Goal: Task Accomplishment & Management: Complete application form

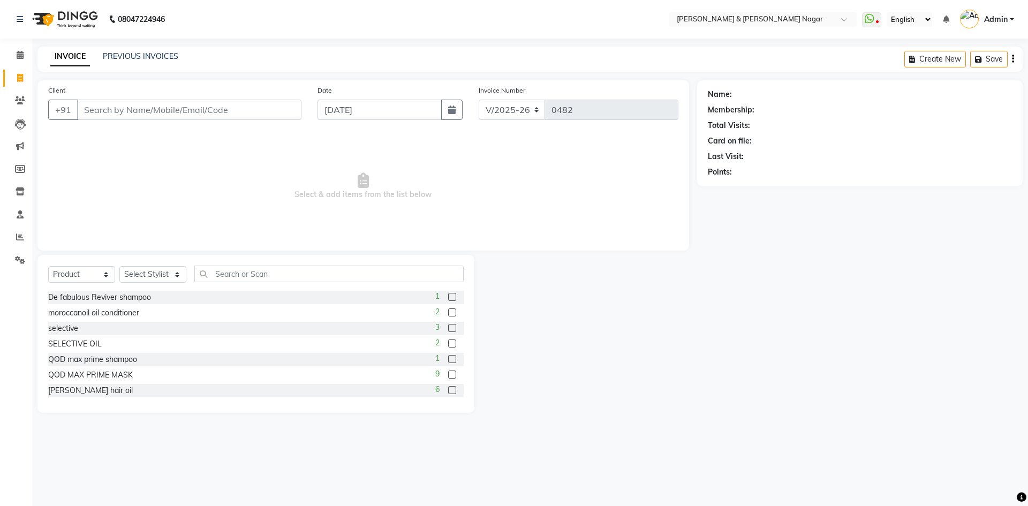
select select "789"
select select "product"
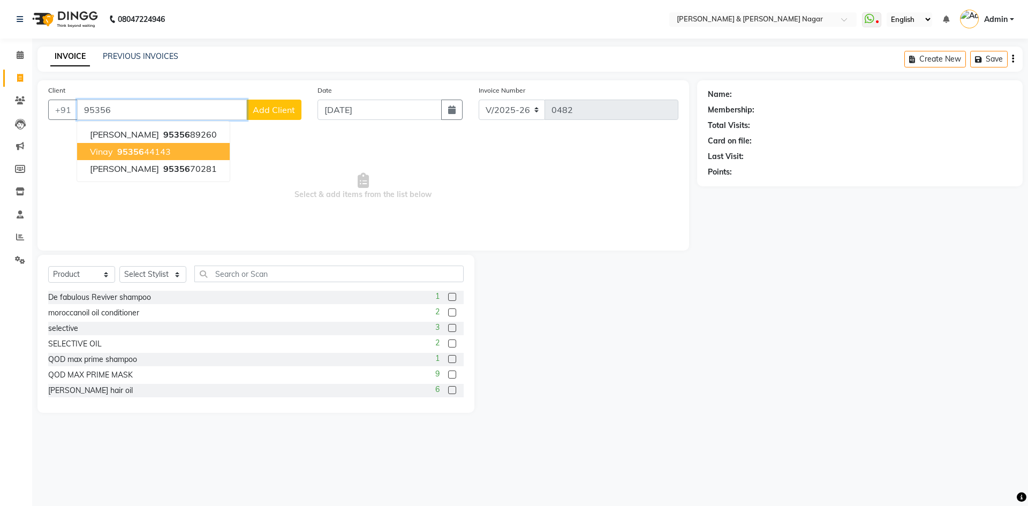
click at [147, 151] on ngb-highlight "95356 44143" at bounding box center [143, 151] width 56 height 11
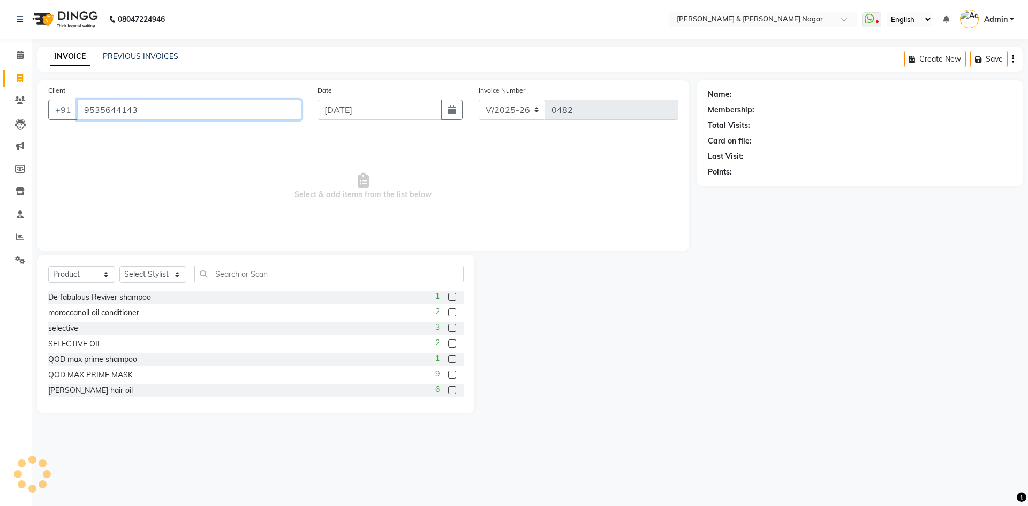
type input "9535644143"
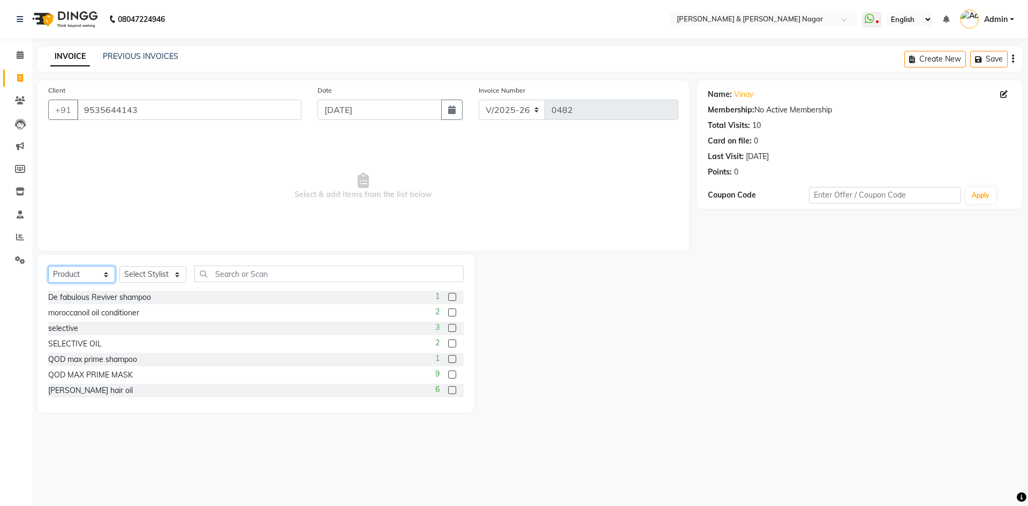
click at [107, 275] on select "Select Service Product Membership Package Voucher Prepaid Gift Card" at bounding box center [81, 274] width 67 height 17
select select "service"
click at [48, 266] on select "Select Service Product Membership Package Voucher Prepaid Gift Card" at bounding box center [81, 274] width 67 height 17
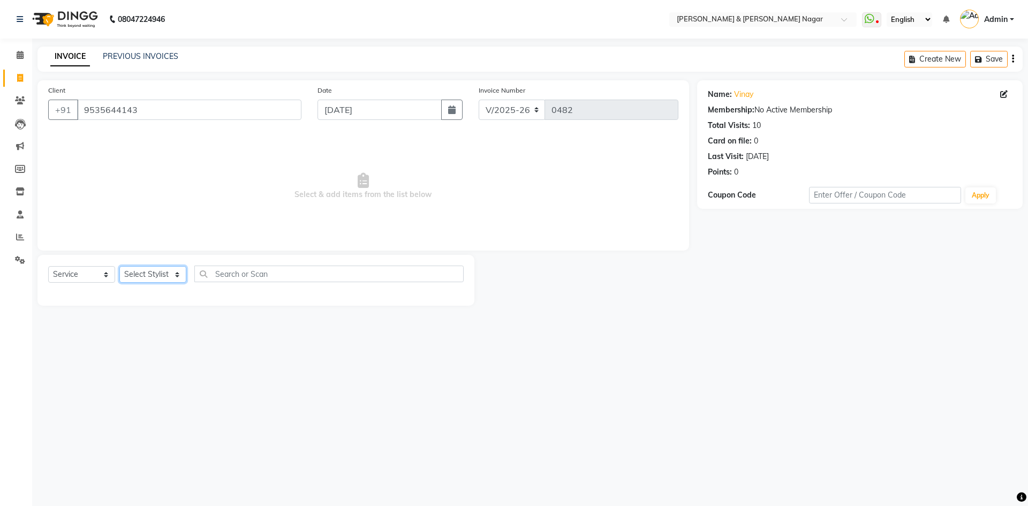
click at [178, 276] on select "Select Stylist ANIKASH [PERSON_NAME] Manager [PERSON_NAME] [PERSON_NAME]" at bounding box center [152, 274] width 67 height 17
select select "61217"
click at [119, 266] on select "Select Stylist ANIKASH [PERSON_NAME] Manager [PERSON_NAME] [PERSON_NAME]" at bounding box center [152, 274] width 67 height 17
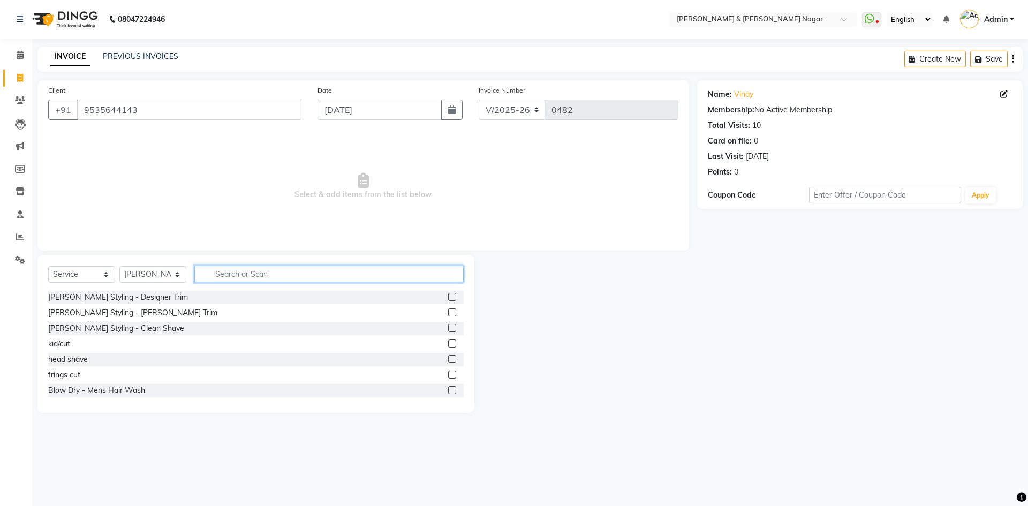
click at [252, 276] on input "text" at bounding box center [328, 274] width 269 height 17
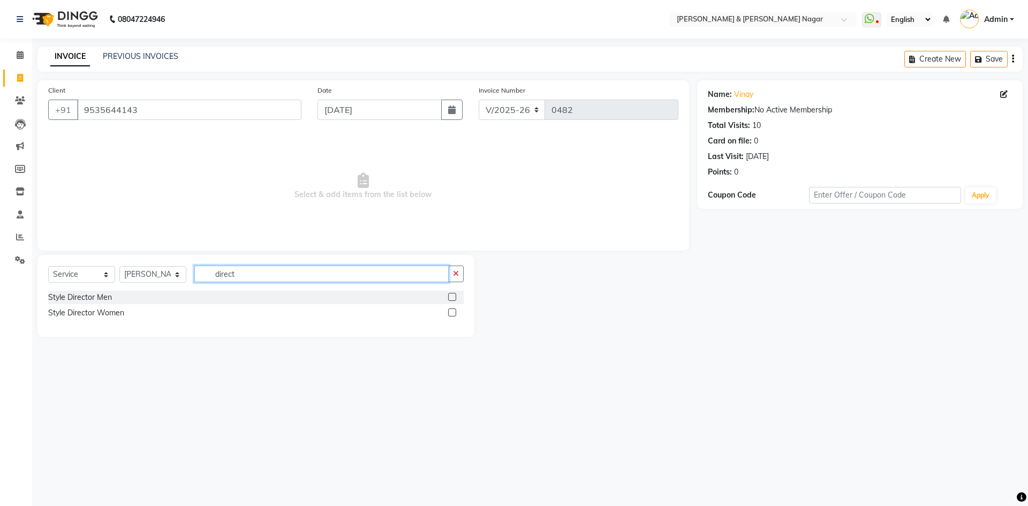
type input "direct"
click at [452, 312] on label at bounding box center [452, 313] width 8 height 8
click at [452, 312] on input "checkbox" at bounding box center [451, 313] width 7 height 7
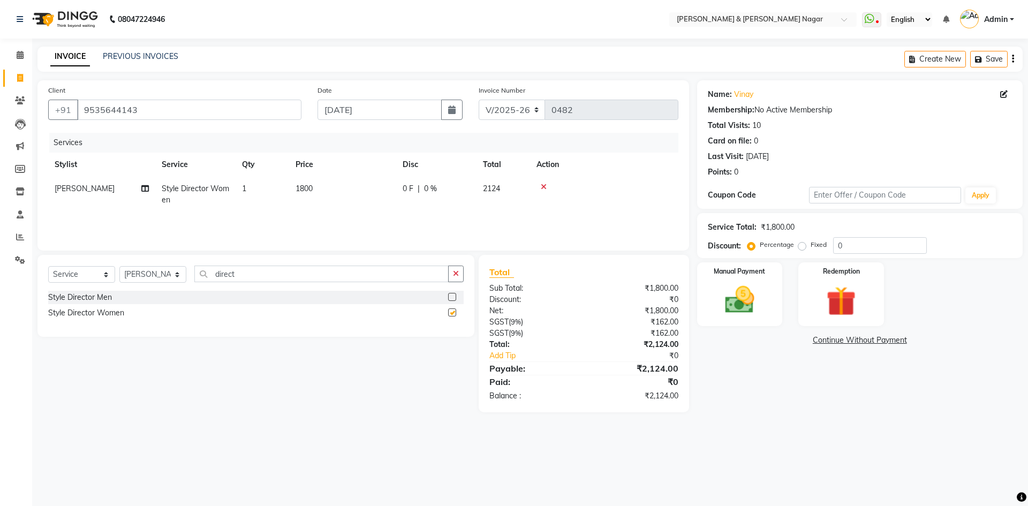
checkbox input "false"
drag, startPoint x: 452, startPoint y: 299, endPoint x: 450, endPoint y: 282, distance: 16.7
click at [452, 298] on label at bounding box center [452, 297] width 8 height 8
click at [452, 298] on input "checkbox" at bounding box center [451, 297] width 7 height 7
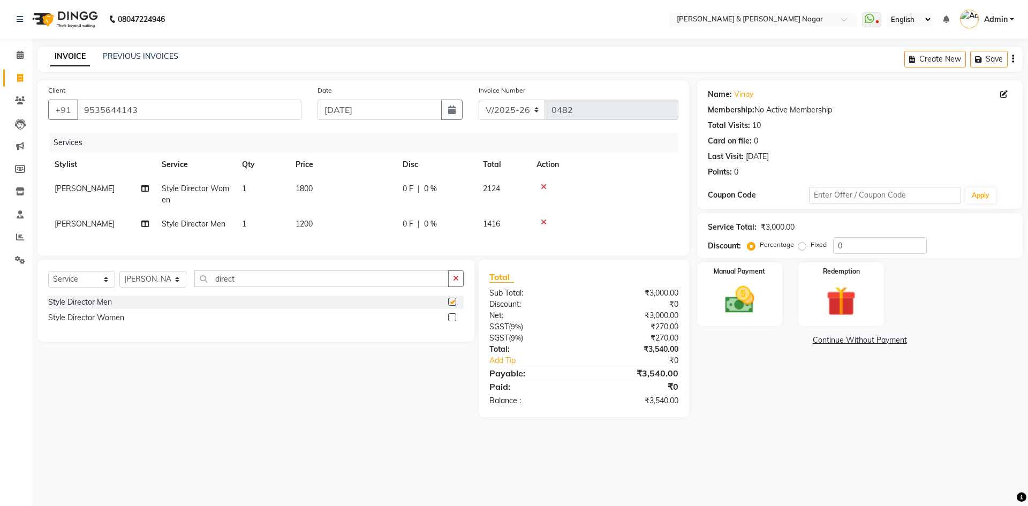
checkbox input "false"
click at [542, 185] on icon at bounding box center [544, 186] width 6 height 7
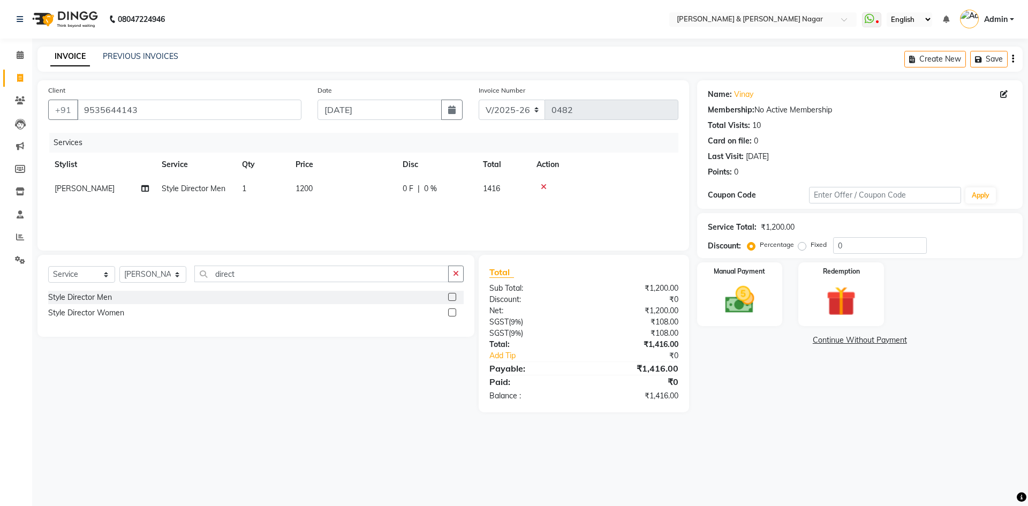
click at [305, 187] on span "1200" at bounding box center [304, 189] width 17 height 10
select select "61217"
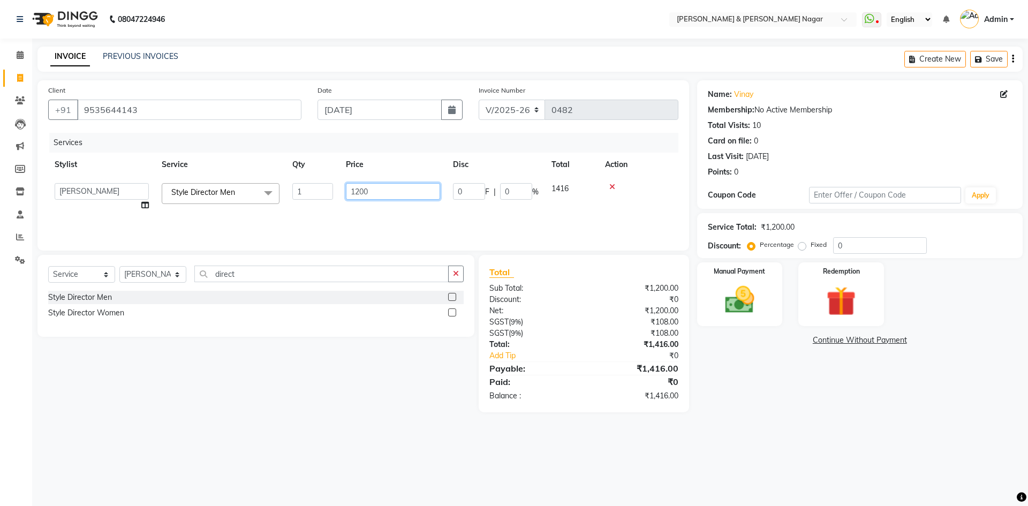
click at [359, 190] on input "1200" at bounding box center [393, 191] width 94 height 17
type input "900"
click at [364, 218] on div "Services Stylist Service Qty Price Disc Total Action ANIKASH [PERSON_NAME] Mana…" at bounding box center [363, 186] width 630 height 107
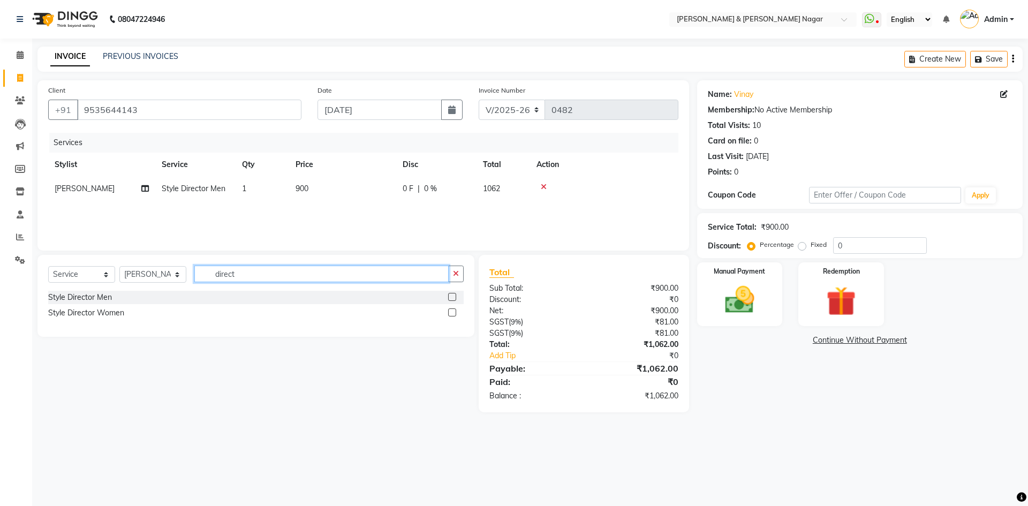
click at [245, 274] on input "direct" at bounding box center [321, 274] width 254 height 17
type input "d"
type input "trim"
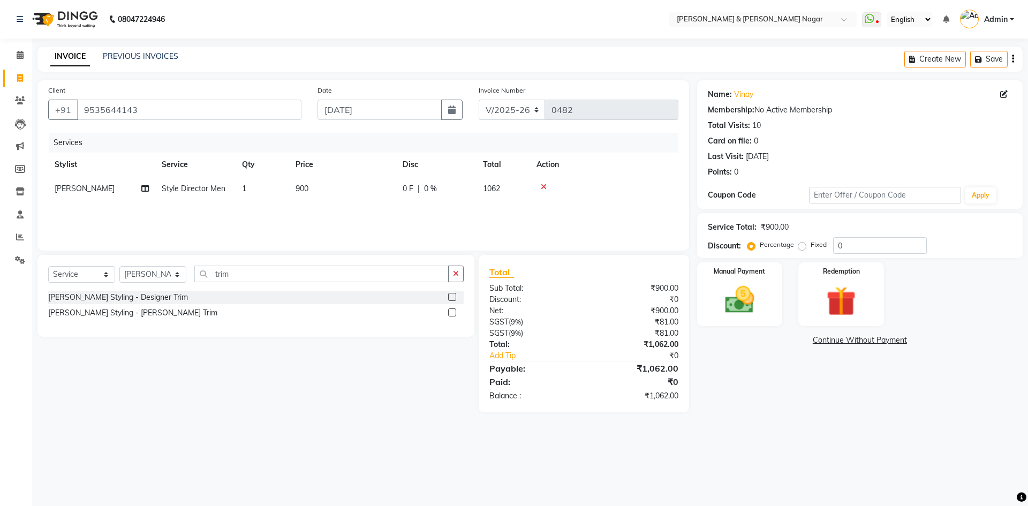
click at [452, 297] on label at bounding box center [452, 297] width 8 height 8
click at [452, 297] on input "checkbox" at bounding box center [451, 297] width 7 height 7
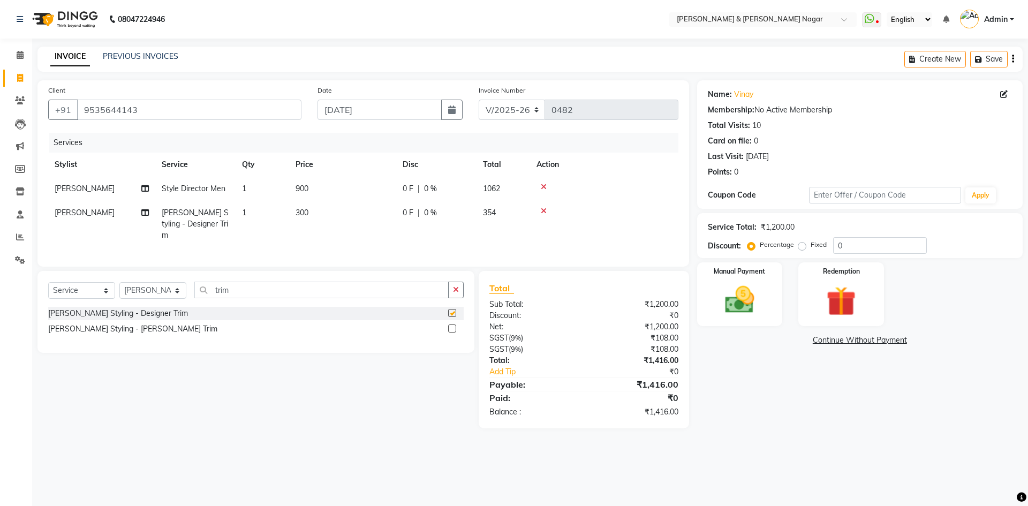
checkbox input "false"
click at [304, 210] on span "300" at bounding box center [302, 213] width 13 height 10
select select "61217"
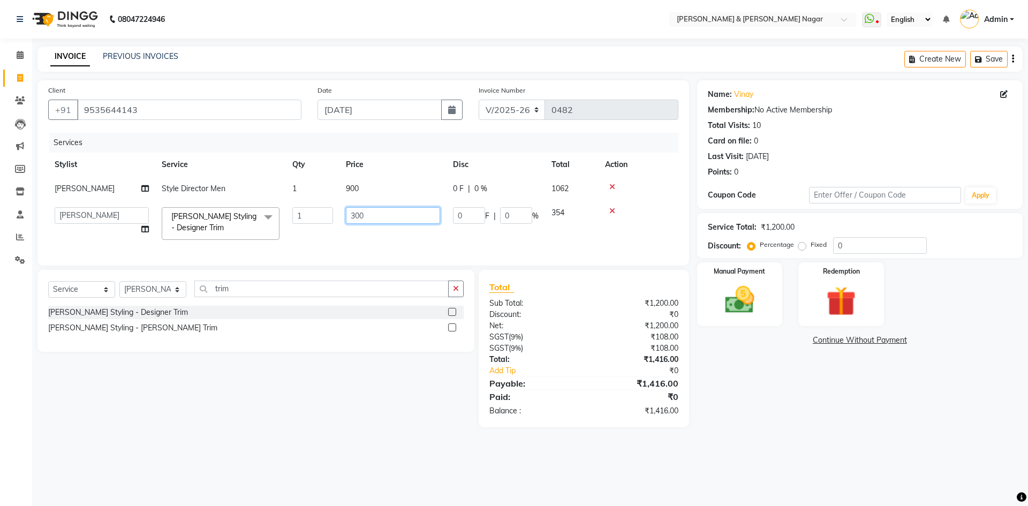
click at [360, 219] on input "300" at bounding box center [393, 215] width 94 height 17
type input "250"
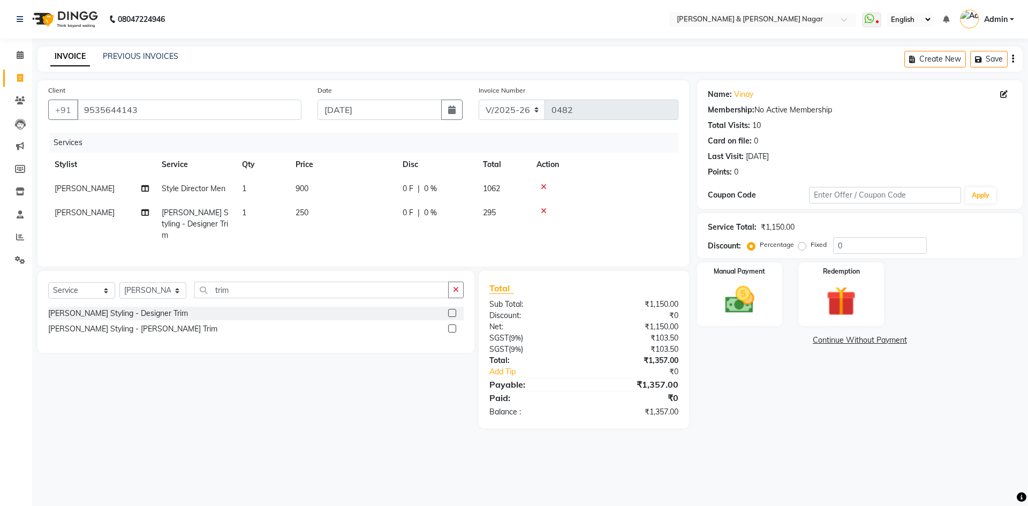
click at [362, 236] on div "Services Stylist Service Qty Price Disc Total Action [PERSON_NAME] Style Direct…" at bounding box center [363, 194] width 630 height 123
click at [178, 289] on select "Select Stylist ANIKASH [PERSON_NAME] Manager [PERSON_NAME] [PERSON_NAME]" at bounding box center [152, 290] width 67 height 17
select select "45286"
click at [119, 282] on select "Select Stylist ANIKASH [PERSON_NAME] Manager [PERSON_NAME] [PERSON_NAME]" at bounding box center [152, 290] width 67 height 17
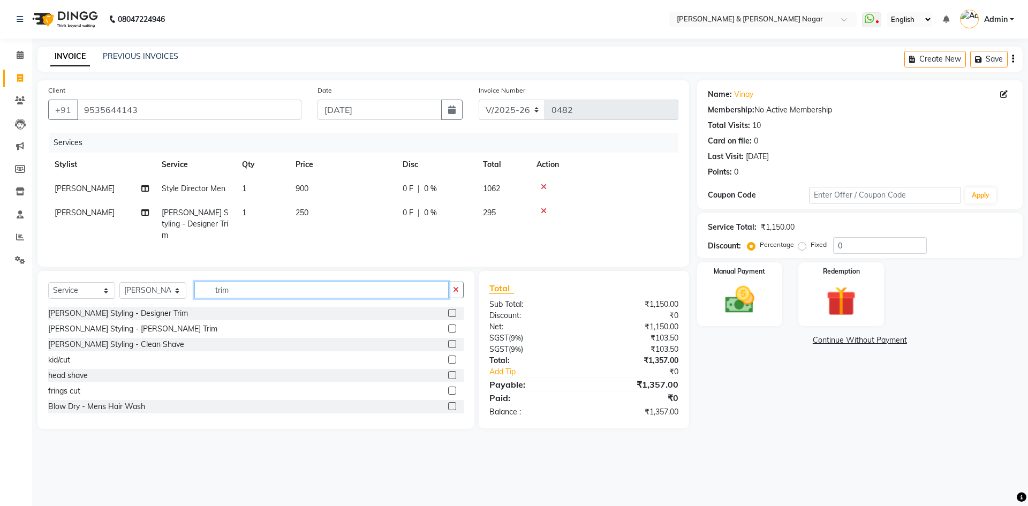
click at [250, 288] on input "trim" at bounding box center [321, 290] width 254 height 17
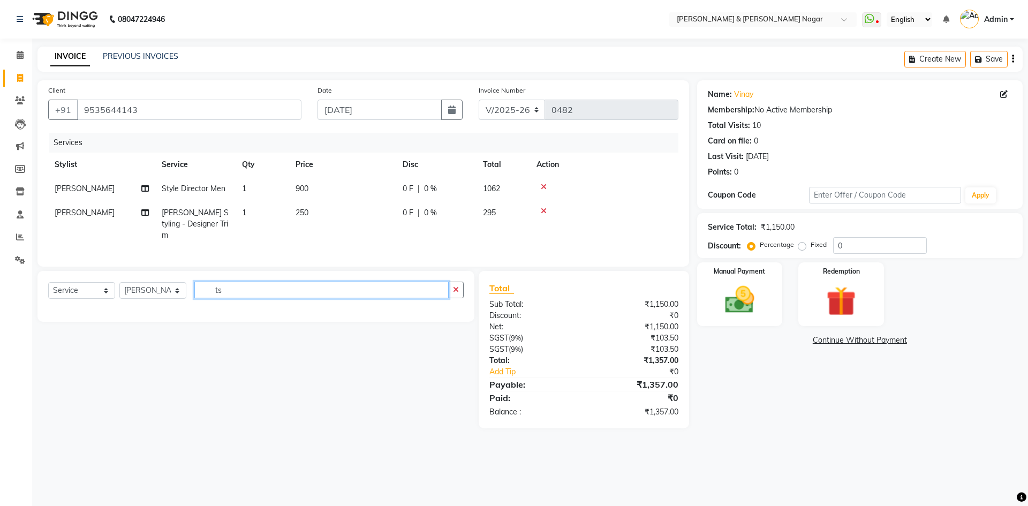
type input "t"
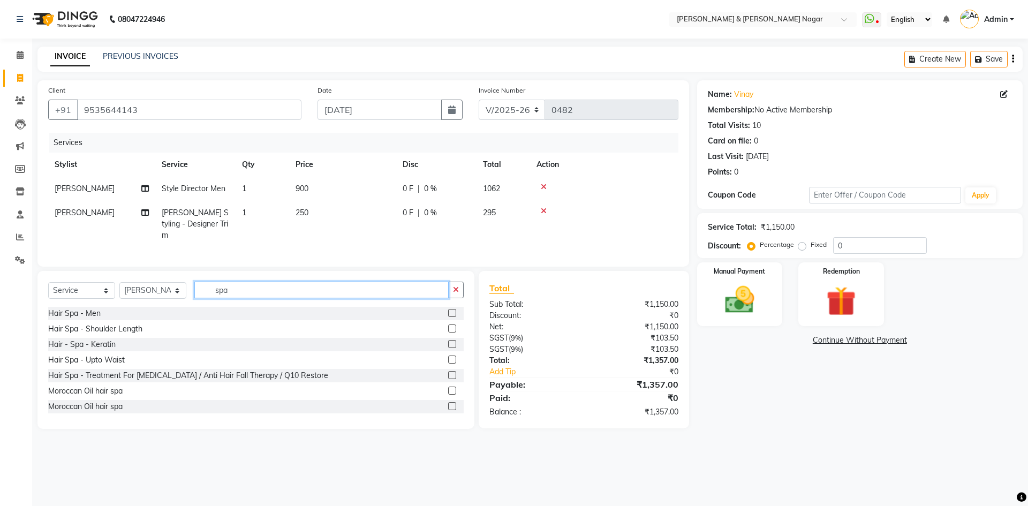
type input "spa"
click at [448, 340] on label at bounding box center [452, 344] width 8 height 8
click at [448, 341] on input "checkbox" at bounding box center [451, 344] width 7 height 7
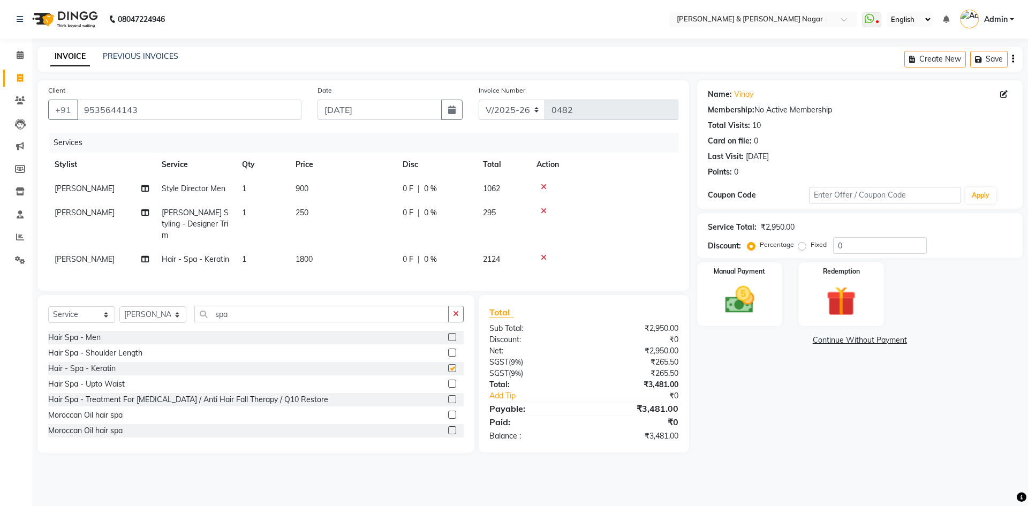
checkbox input "false"
click at [305, 254] on span "1800" at bounding box center [304, 259] width 17 height 10
select select "45286"
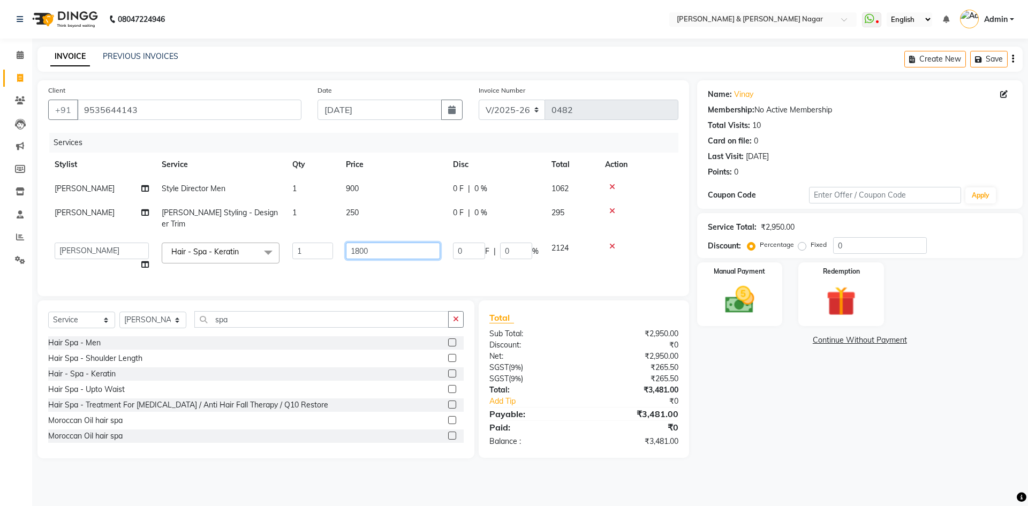
click at [360, 243] on input "1800" at bounding box center [393, 251] width 94 height 17
type input "2500"
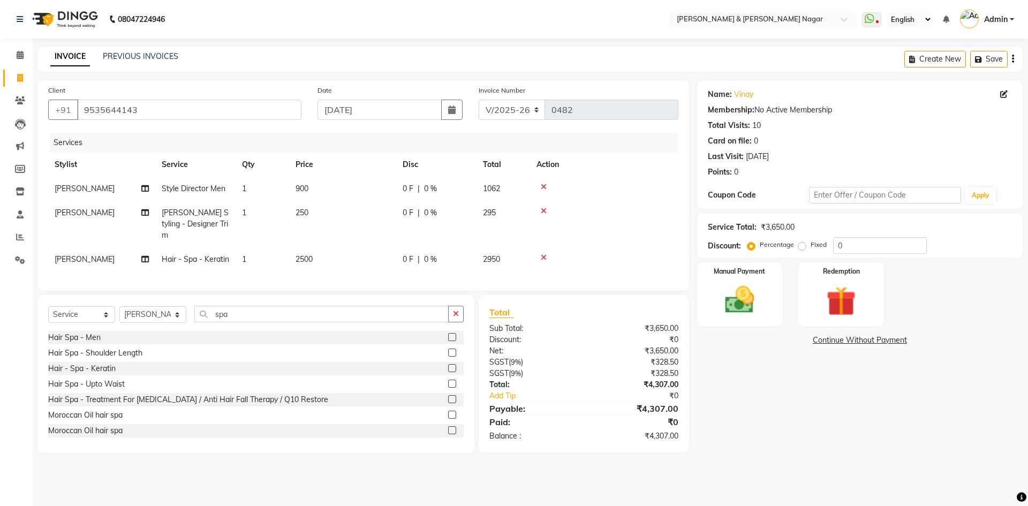
click at [403, 263] on div "Services Stylist Service Qty Price Disc Total Action [PERSON_NAME] Style Direct…" at bounding box center [363, 206] width 630 height 147
click at [428, 254] on span "0 %" at bounding box center [430, 259] width 13 height 11
select select "45286"
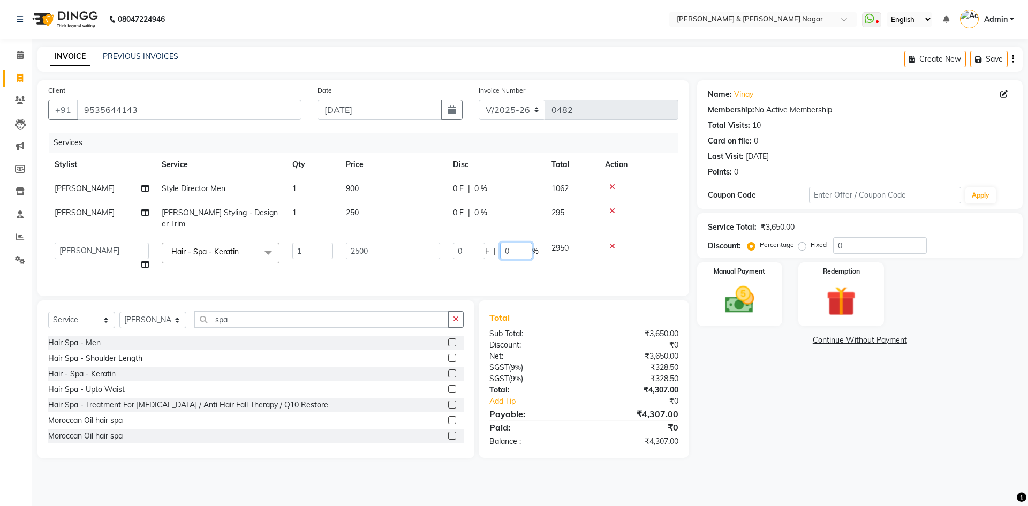
click at [511, 243] on input "0" at bounding box center [516, 251] width 32 height 17
type input "10"
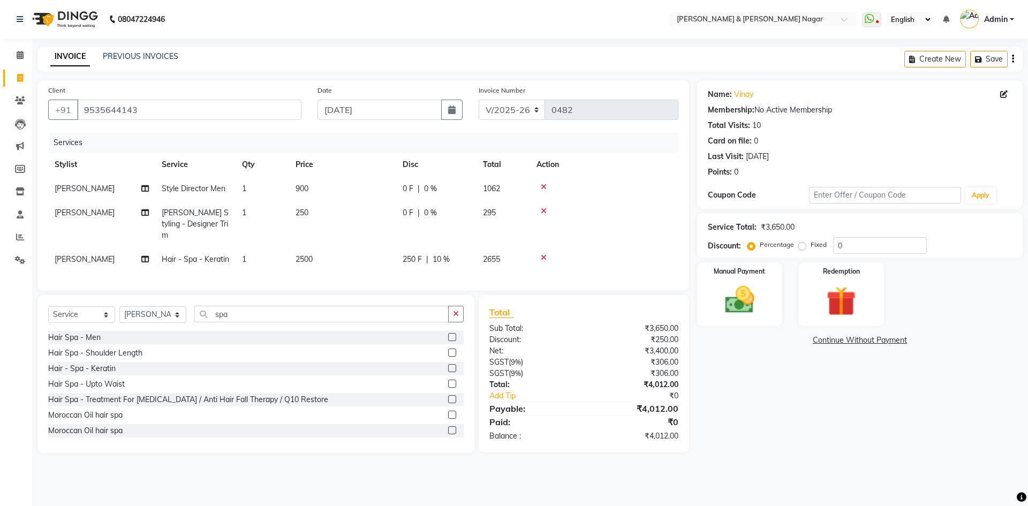
click at [501, 264] on div "Services Stylist Service Qty Price Disc Total Action [PERSON_NAME] Style Direct…" at bounding box center [363, 206] width 630 height 147
click at [179, 315] on select "Select Stylist ANIKASH [PERSON_NAME] Manager [PERSON_NAME] [PERSON_NAME]" at bounding box center [152, 314] width 67 height 17
select select "61217"
click at [119, 306] on select "Select Stylist ANIKASH [PERSON_NAME] Manager [PERSON_NAME] [PERSON_NAME]" at bounding box center [152, 314] width 67 height 17
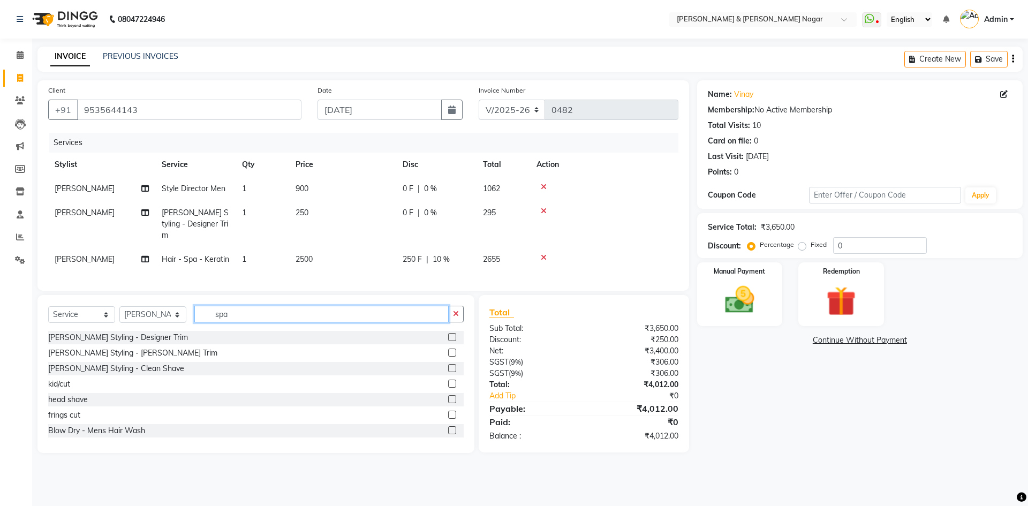
click at [234, 310] on input "spa" at bounding box center [321, 314] width 254 height 17
type input "s"
type input "blo"
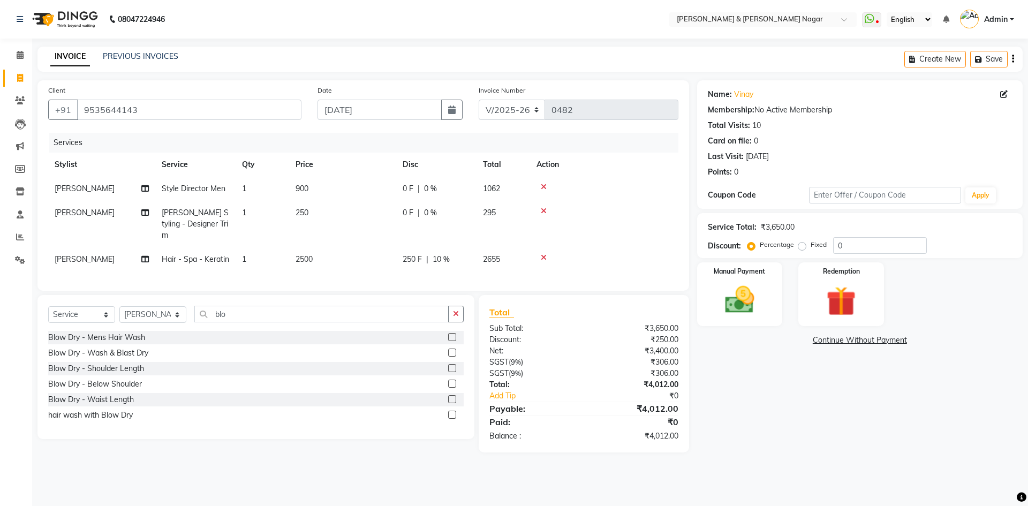
click at [451, 380] on label at bounding box center [452, 384] width 8 height 8
click at [451, 381] on input "checkbox" at bounding box center [451, 384] width 7 height 7
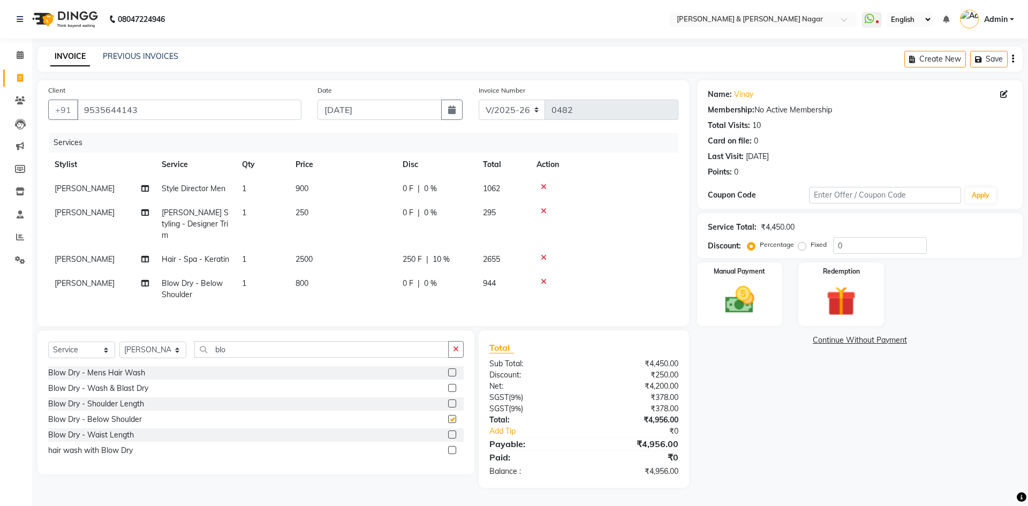
checkbox input "false"
click at [306, 279] on span "800" at bounding box center [302, 284] width 13 height 10
select select "61217"
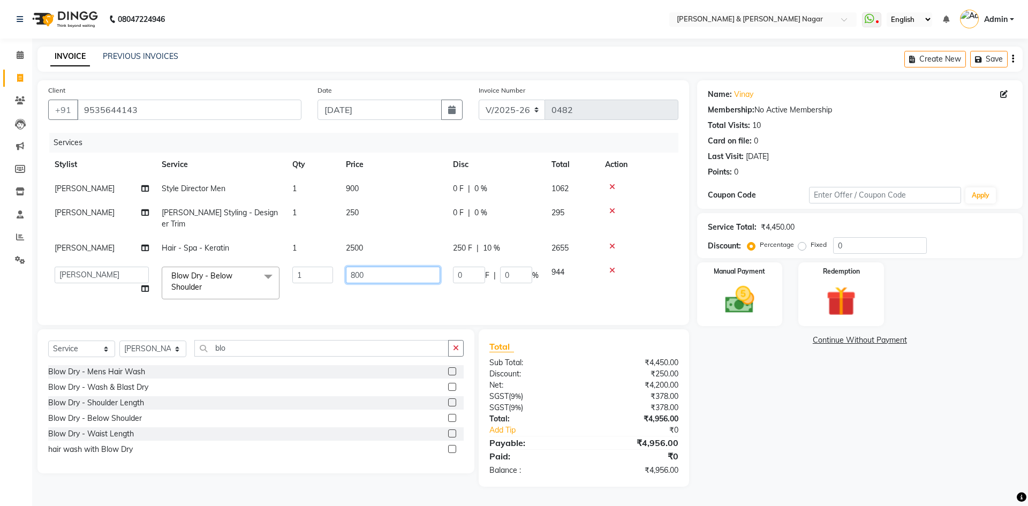
click at [358, 267] on input "800" at bounding box center [393, 275] width 94 height 17
type input "650"
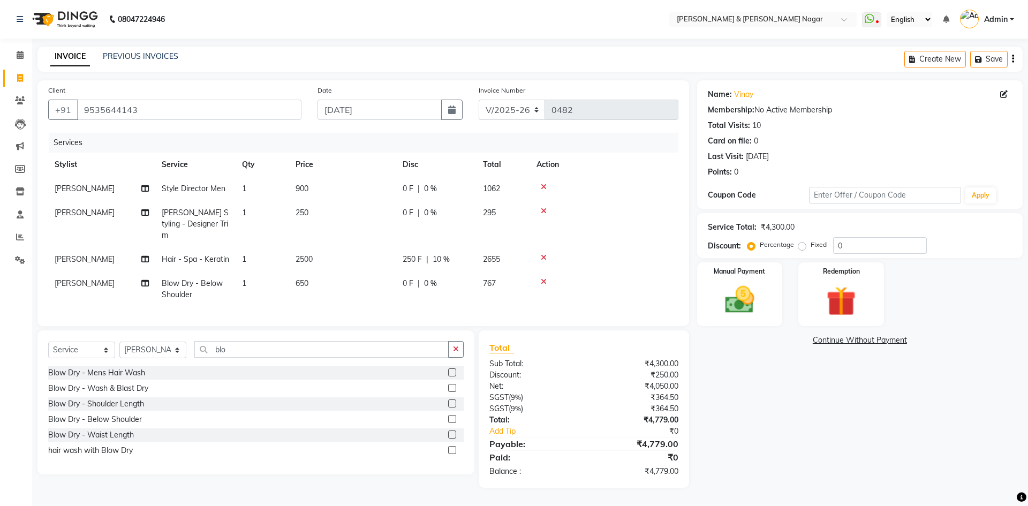
click at [369, 287] on td "650" at bounding box center [342, 289] width 107 height 35
select select "61217"
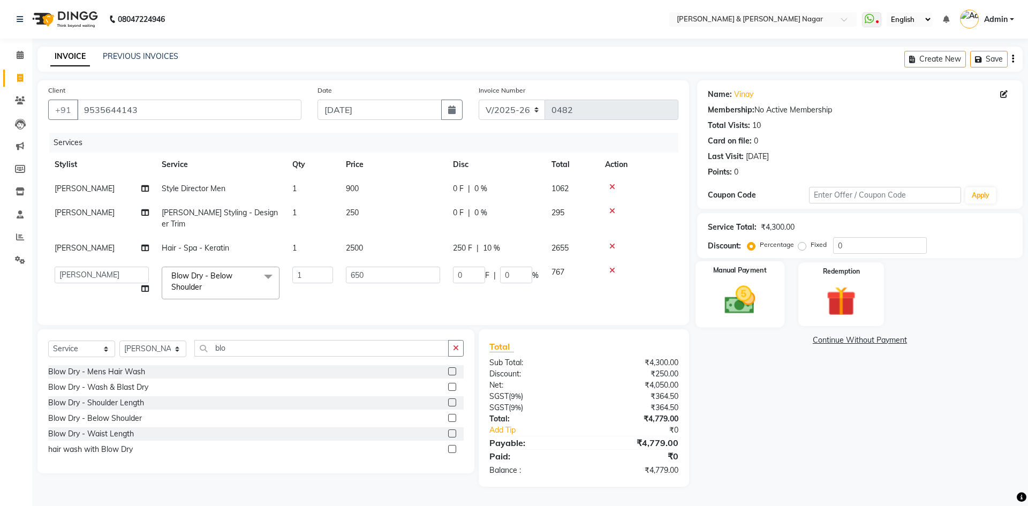
click at [744, 309] on img at bounding box center [740, 299] width 50 height 35
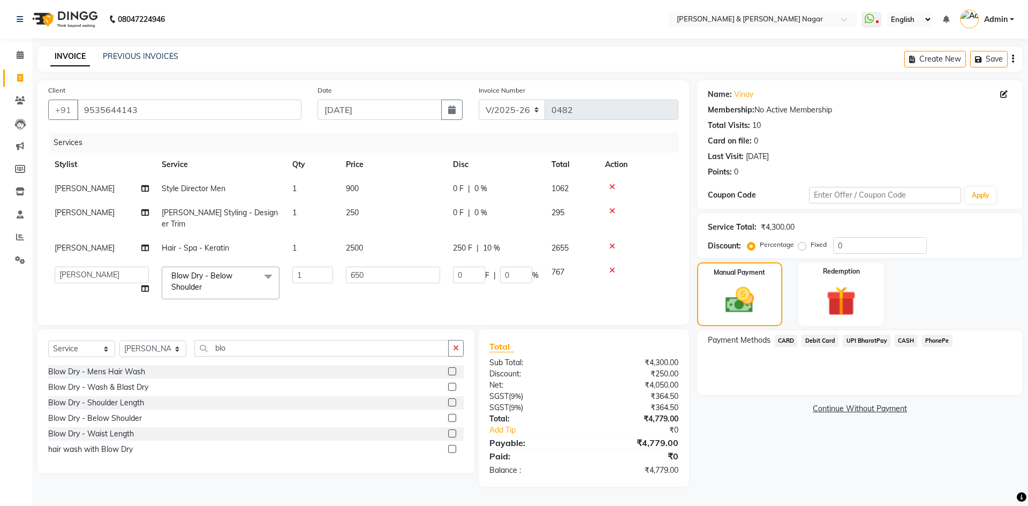
click at [788, 343] on span "CARD" at bounding box center [786, 341] width 23 height 12
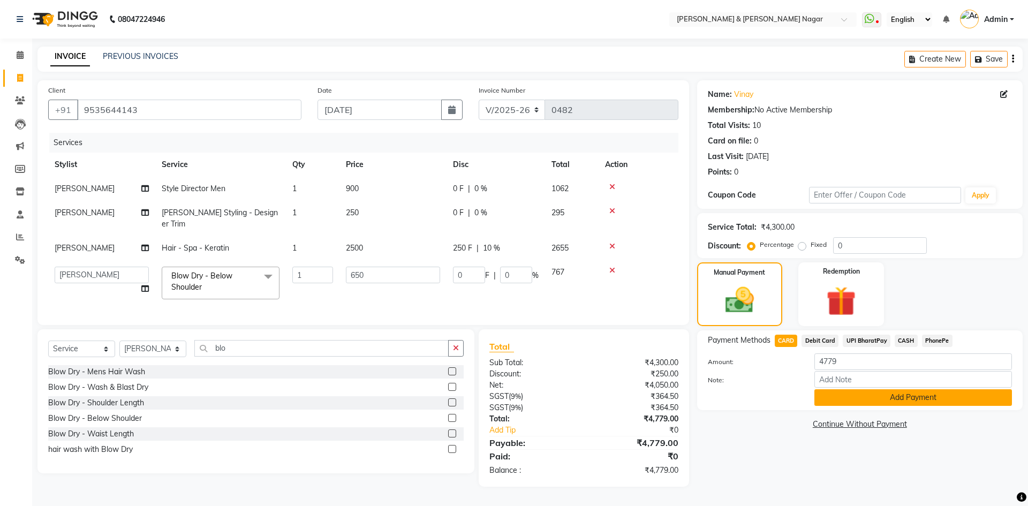
click at [883, 400] on button "Add Payment" at bounding box center [914, 397] width 198 height 17
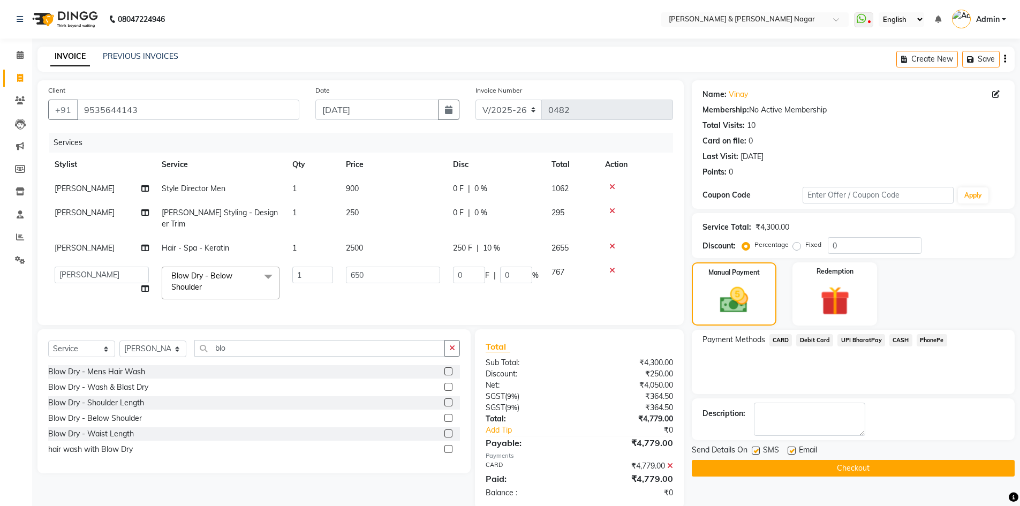
click at [899, 470] on button "Checkout" at bounding box center [853, 468] width 323 height 17
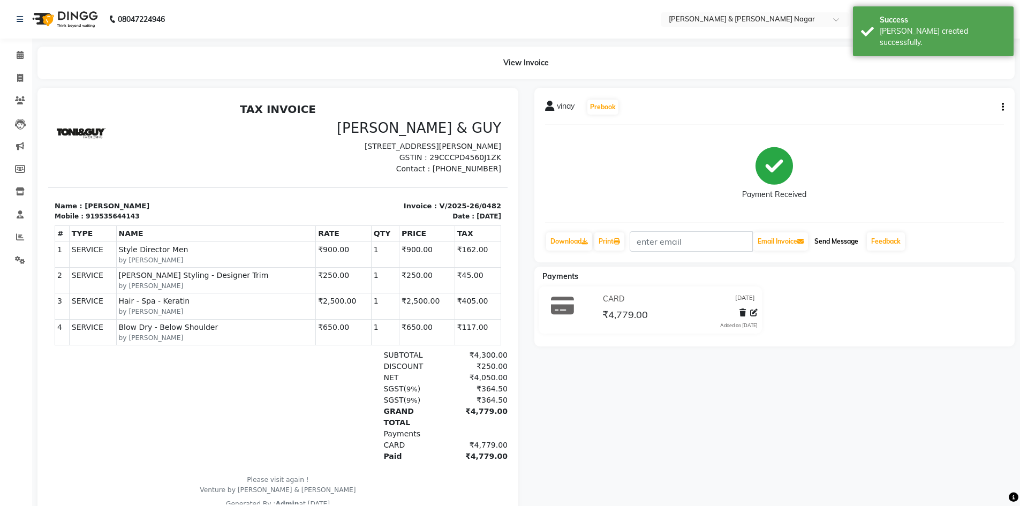
click at [839, 239] on button "Send Message" at bounding box center [836, 241] width 52 height 18
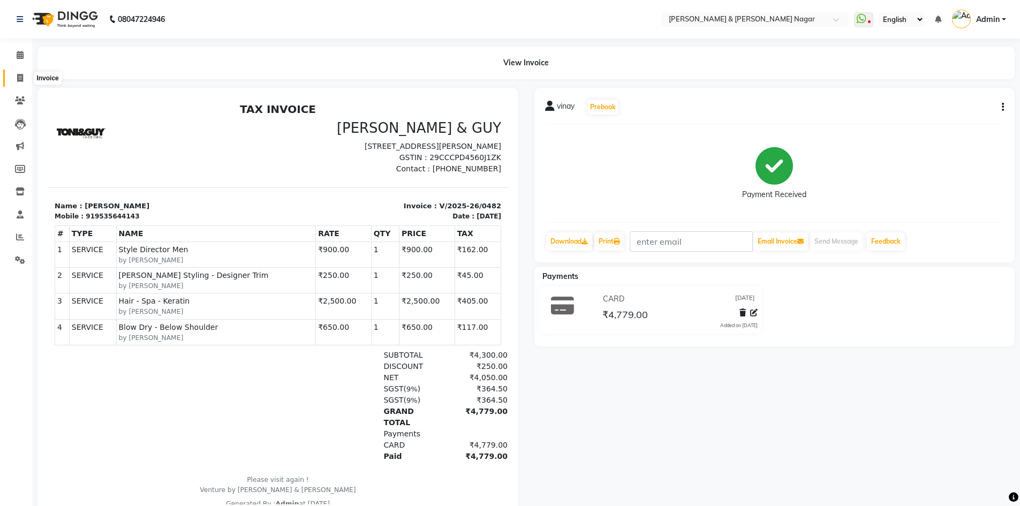
click at [20, 77] on icon at bounding box center [20, 78] width 6 height 8
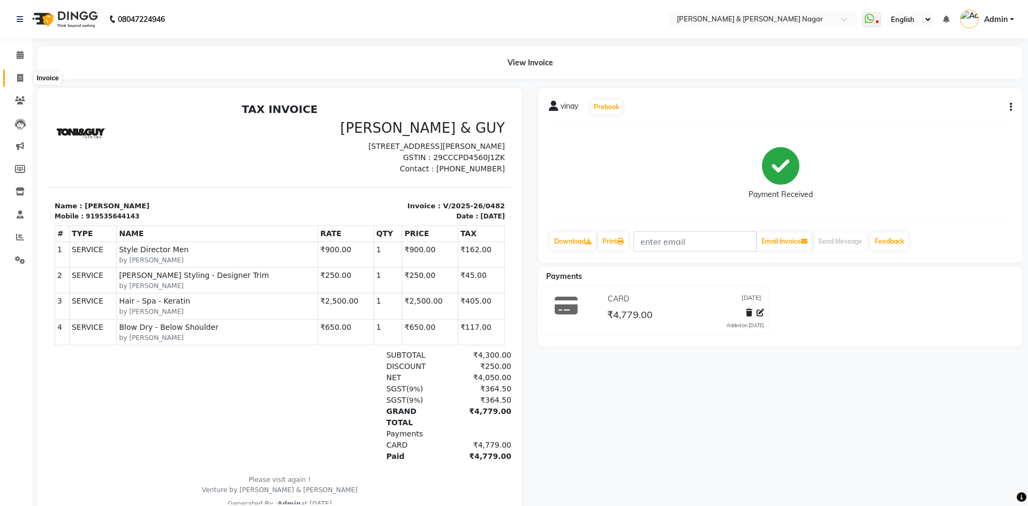
select select "789"
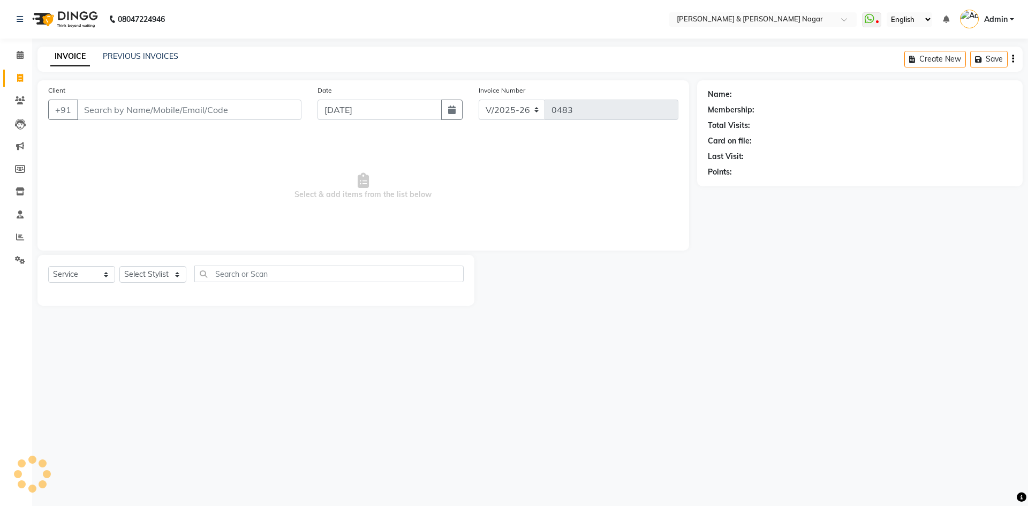
select select "product"
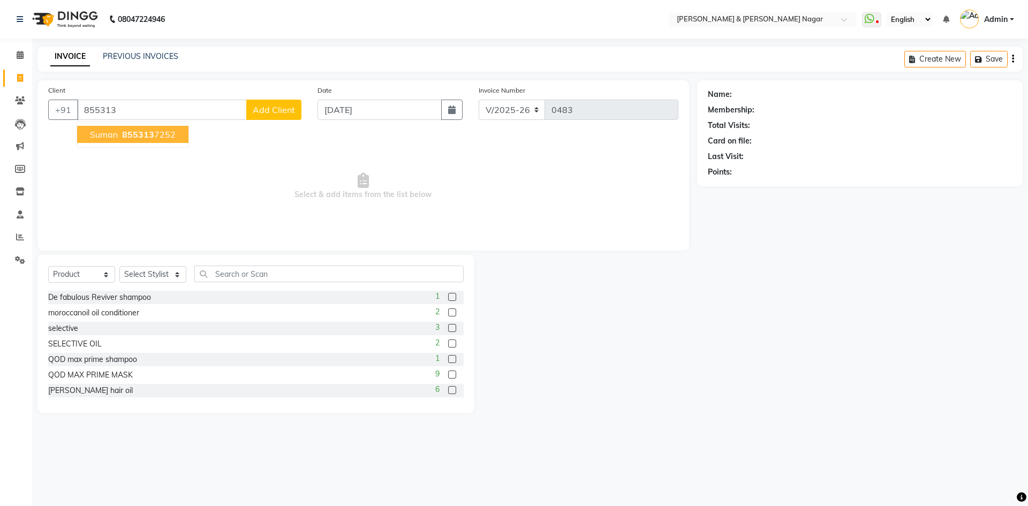
click at [141, 137] on span "855313" at bounding box center [138, 134] width 32 height 11
type input "8553137252"
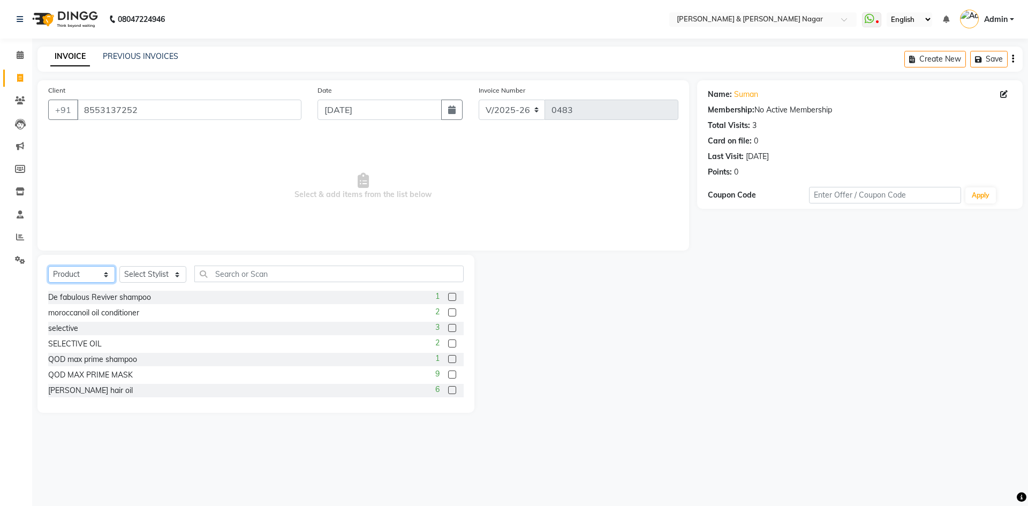
click at [106, 275] on select "Select Service Product Membership Package Voucher Prepaid Gift Card" at bounding box center [81, 274] width 67 height 17
select select "service"
click at [48, 266] on select "Select Service Product Membership Package Voucher Prepaid Gift Card" at bounding box center [81, 274] width 67 height 17
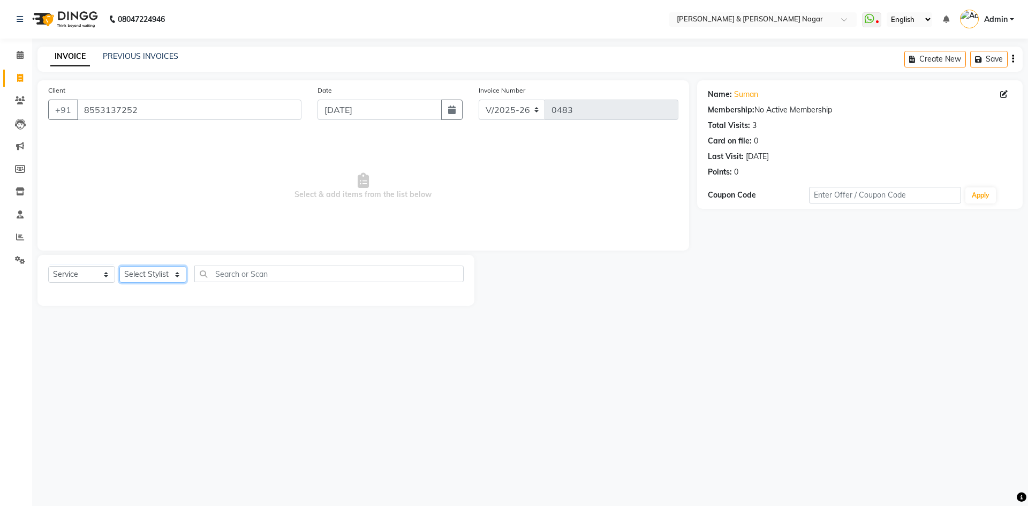
click at [175, 278] on select "Select Stylist ANIKASH [PERSON_NAME] Manager [PERSON_NAME] [PERSON_NAME]" at bounding box center [152, 274] width 67 height 17
select select "62796"
click at [119, 266] on select "Select Stylist ANIKASH [PERSON_NAME] Manager [PERSON_NAME] [PERSON_NAME]" at bounding box center [152, 274] width 67 height 17
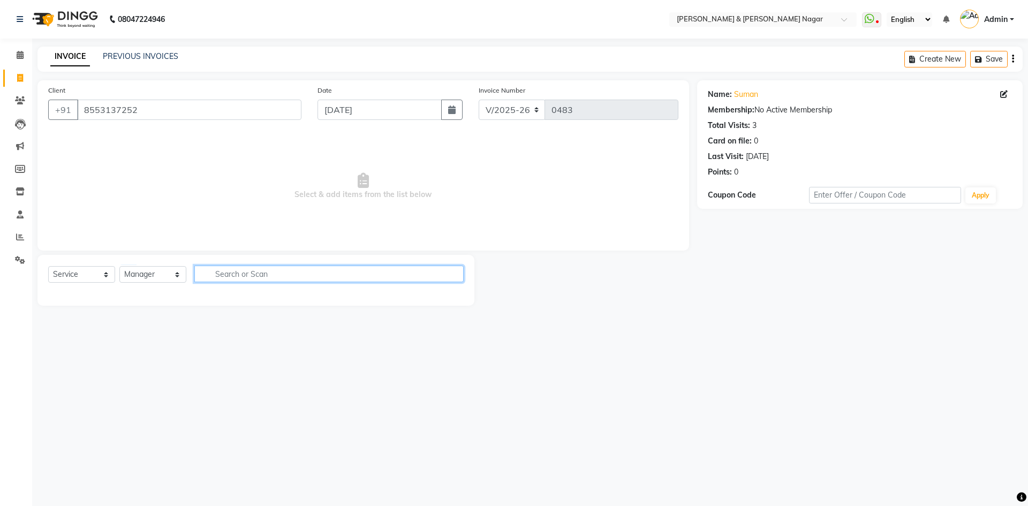
click at [292, 274] on input "text" at bounding box center [328, 274] width 269 height 17
type input "stylist"
click at [177, 276] on select "Select Stylist ANIKASH [PERSON_NAME] Manager [PERSON_NAME] [PERSON_NAME]" at bounding box center [152, 274] width 67 height 17
select select "59860"
click at [119, 266] on select "Select Stylist ANIKASH [PERSON_NAME] Manager [PERSON_NAME] [PERSON_NAME]" at bounding box center [152, 274] width 67 height 17
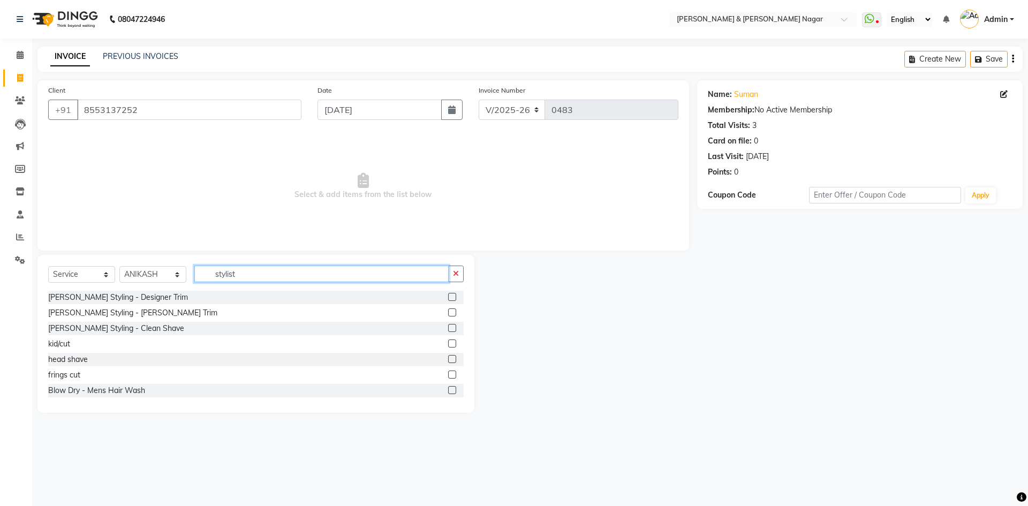
click at [258, 272] on input "stylist" at bounding box center [321, 274] width 254 height 17
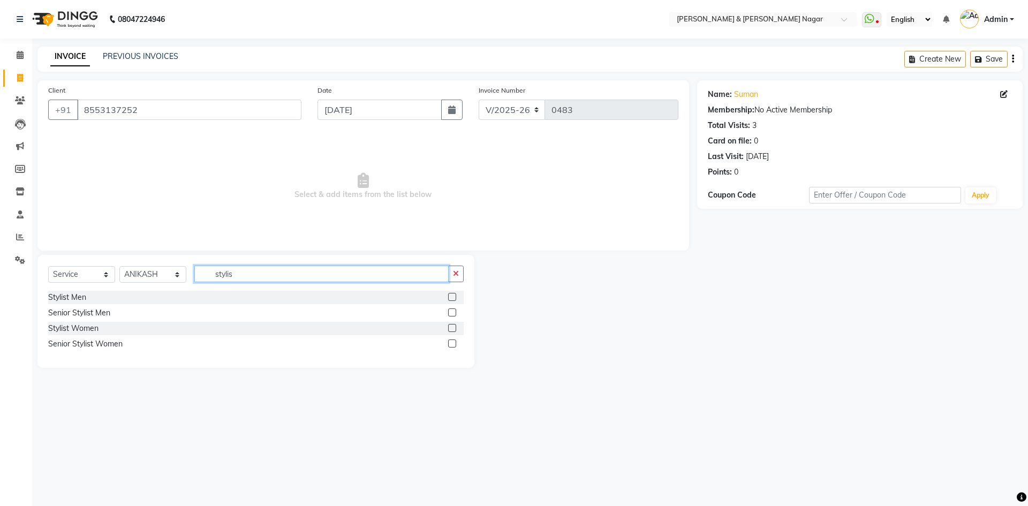
type input "stylis"
click at [452, 312] on label at bounding box center [452, 313] width 8 height 8
click at [452, 312] on input "checkbox" at bounding box center [451, 313] width 7 height 7
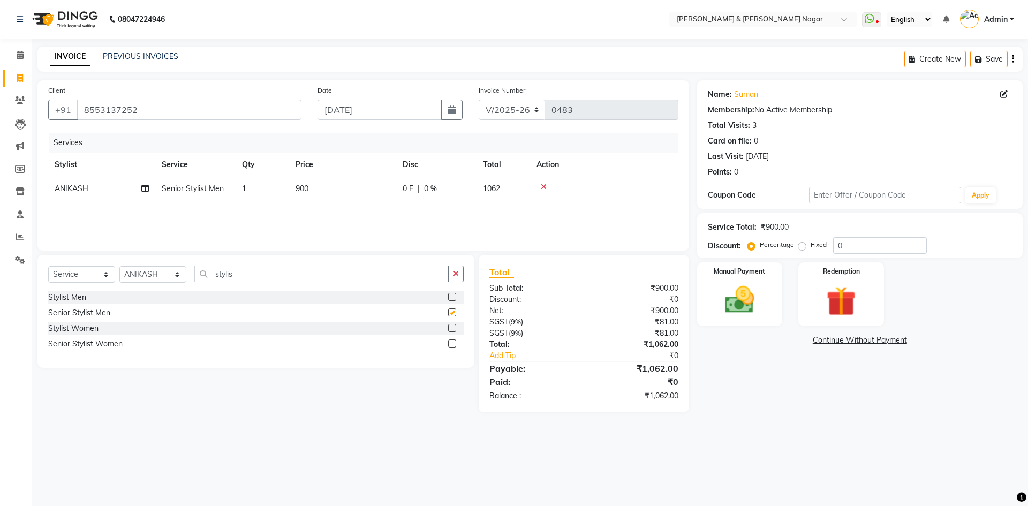
checkbox input "false"
click at [303, 187] on span "900" at bounding box center [302, 189] width 13 height 10
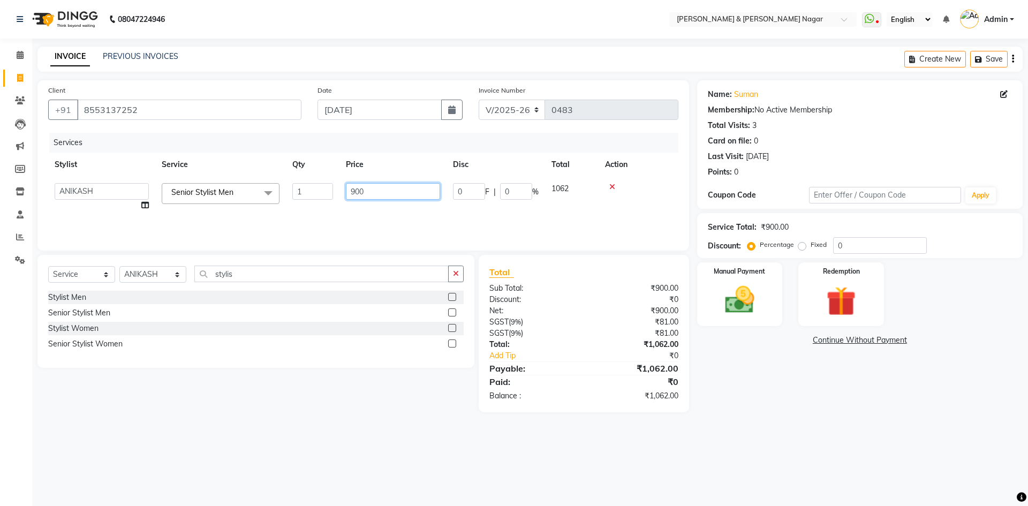
click at [355, 189] on input "900" at bounding box center [393, 191] width 94 height 17
type input "700"
click at [378, 207] on div "Services Stylist Service Qty Price Disc Total Action ANIKASH [PERSON_NAME] Mana…" at bounding box center [363, 186] width 630 height 107
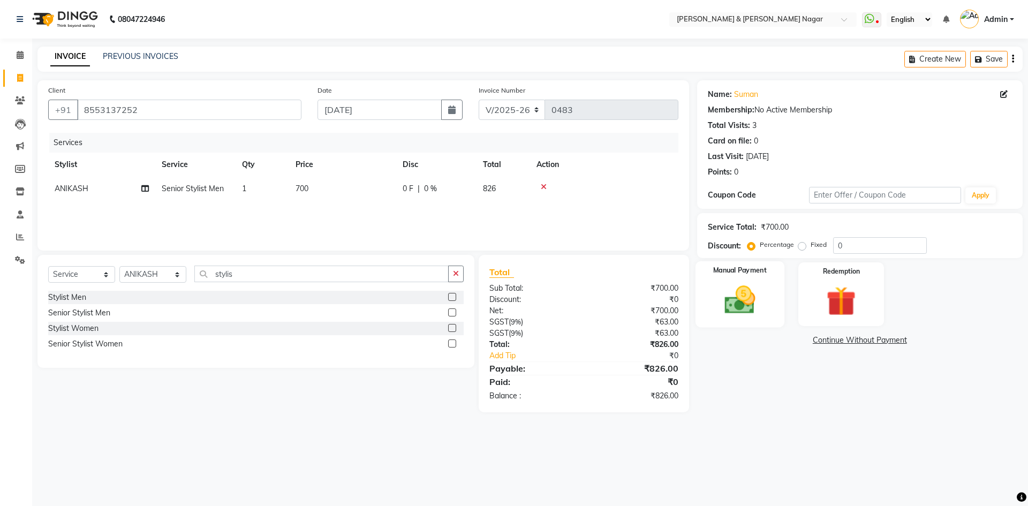
click at [739, 304] on img at bounding box center [740, 299] width 50 height 35
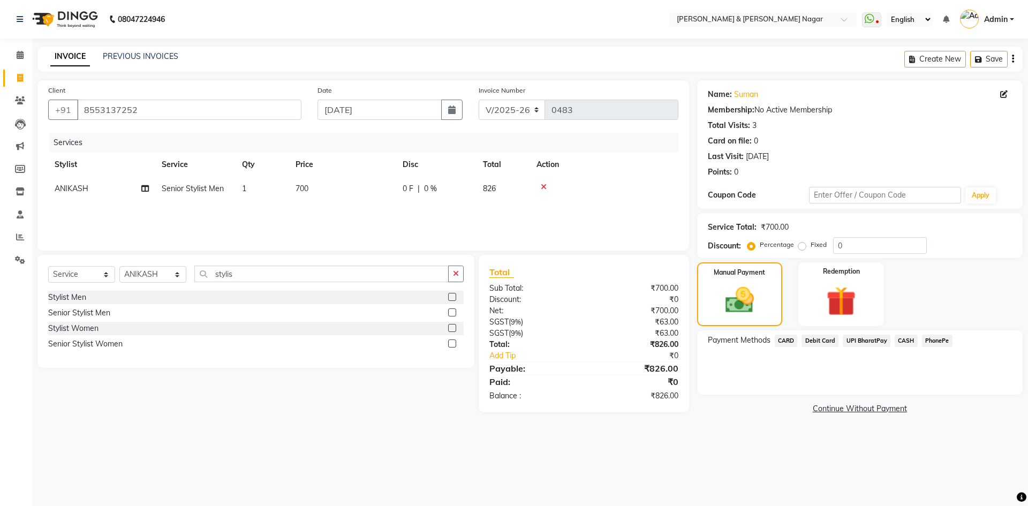
click at [791, 339] on span "CARD" at bounding box center [786, 341] width 23 height 12
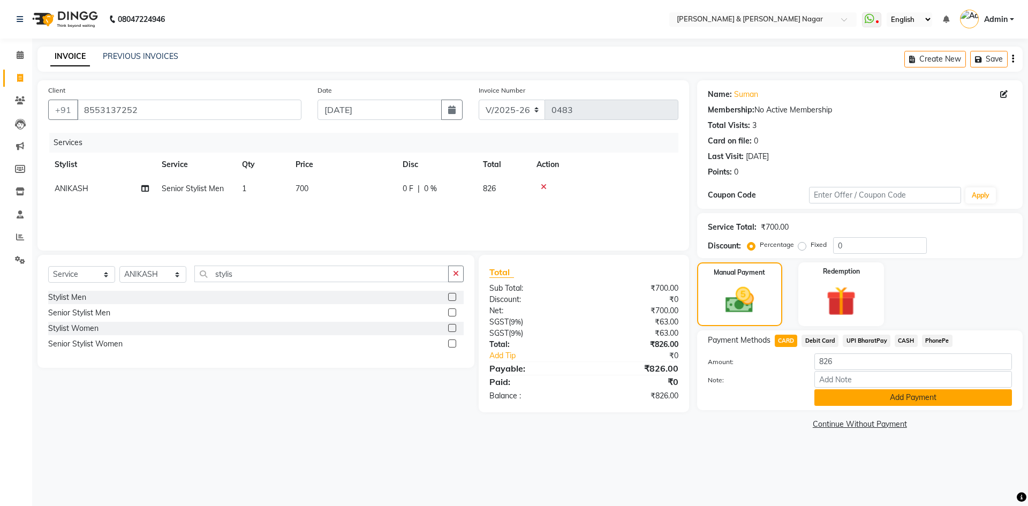
click at [893, 396] on button "Add Payment" at bounding box center [914, 397] width 198 height 17
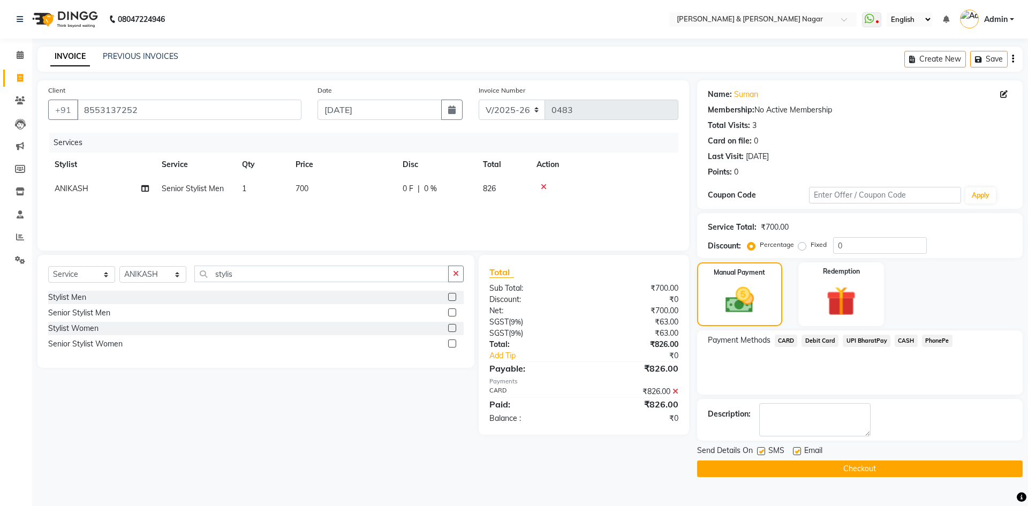
click at [878, 464] on button "Checkout" at bounding box center [860, 469] width 326 height 17
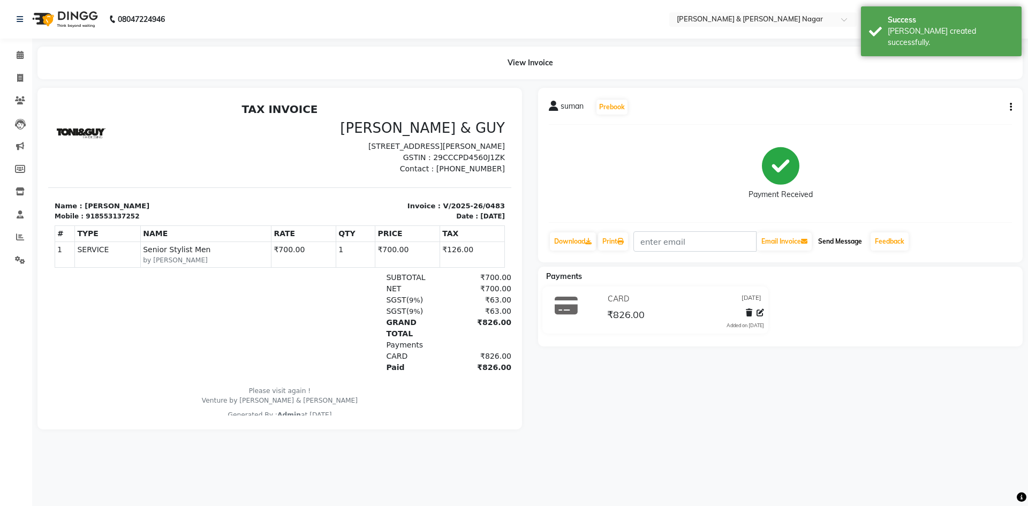
click at [839, 242] on button "Send Message" at bounding box center [840, 241] width 52 height 18
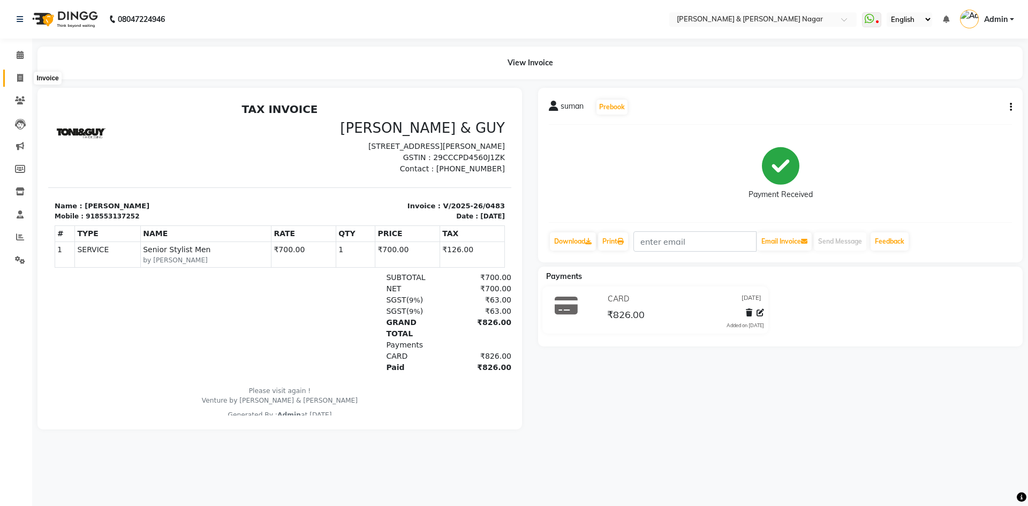
click at [20, 78] on icon at bounding box center [20, 78] width 6 height 8
select select "service"
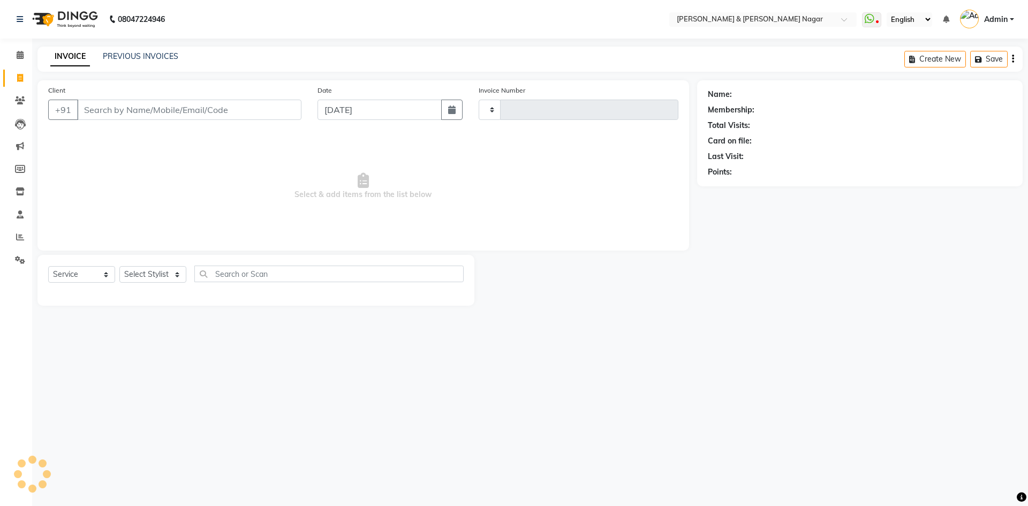
type input "0484"
select select "789"
select select "product"
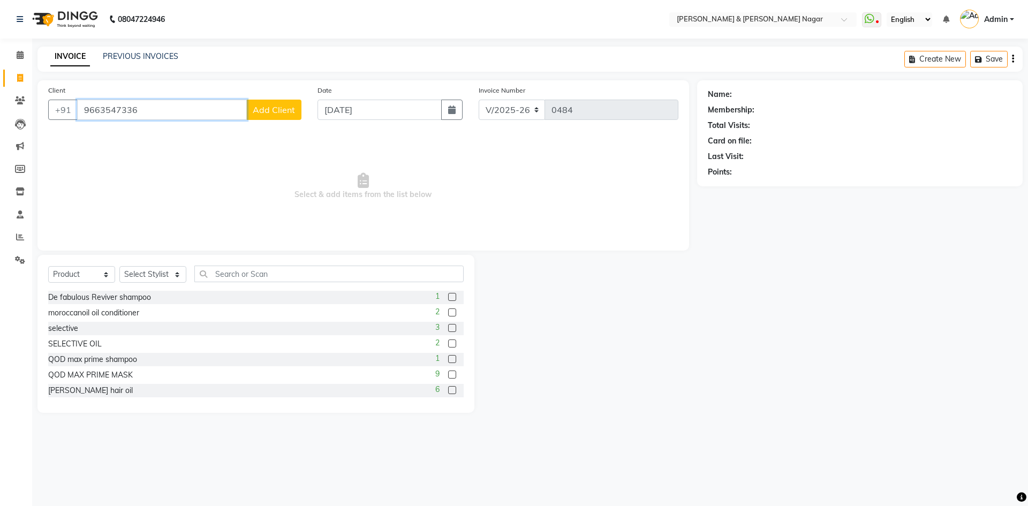
type input "9663547336"
click at [260, 112] on span "Add Client" at bounding box center [274, 109] width 42 height 11
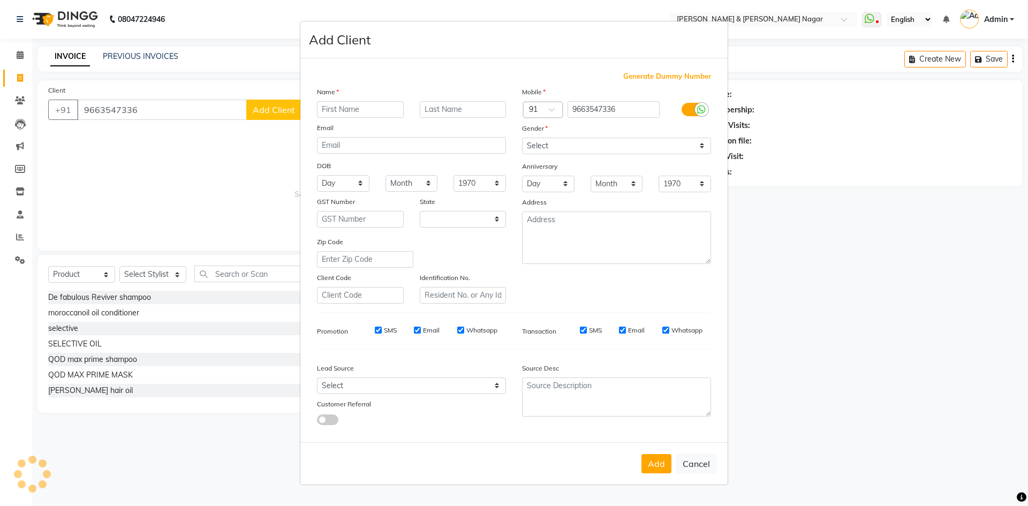
select select "17"
type input "chinni"
click at [702, 147] on select "Select [DEMOGRAPHIC_DATA] [DEMOGRAPHIC_DATA] Other Prefer Not To Say" at bounding box center [616, 146] width 189 height 17
select select "[DEMOGRAPHIC_DATA]"
click at [522, 138] on select "Select [DEMOGRAPHIC_DATA] [DEMOGRAPHIC_DATA] Other Prefer Not To Say" at bounding box center [616, 146] width 189 height 17
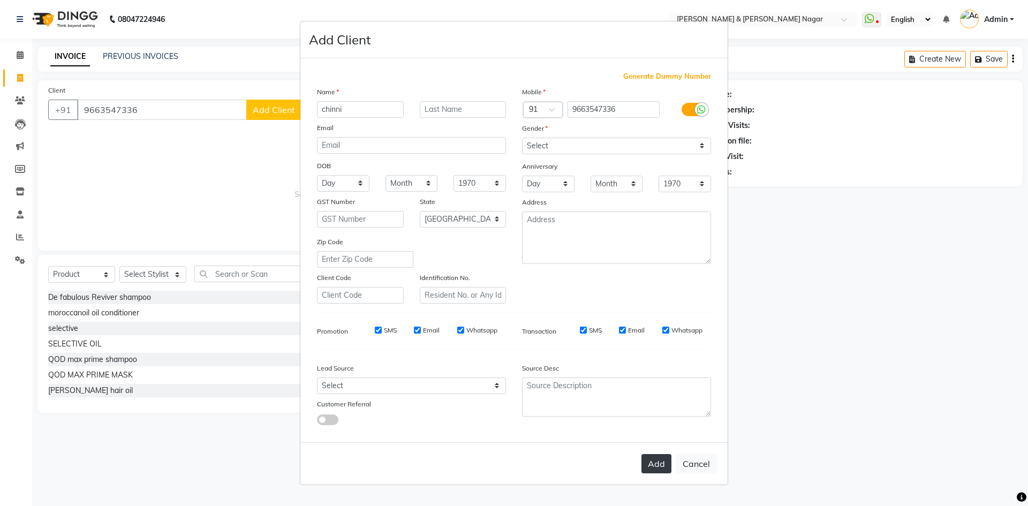
click at [660, 464] on button "Add" at bounding box center [657, 463] width 30 height 19
select select
select select "null"
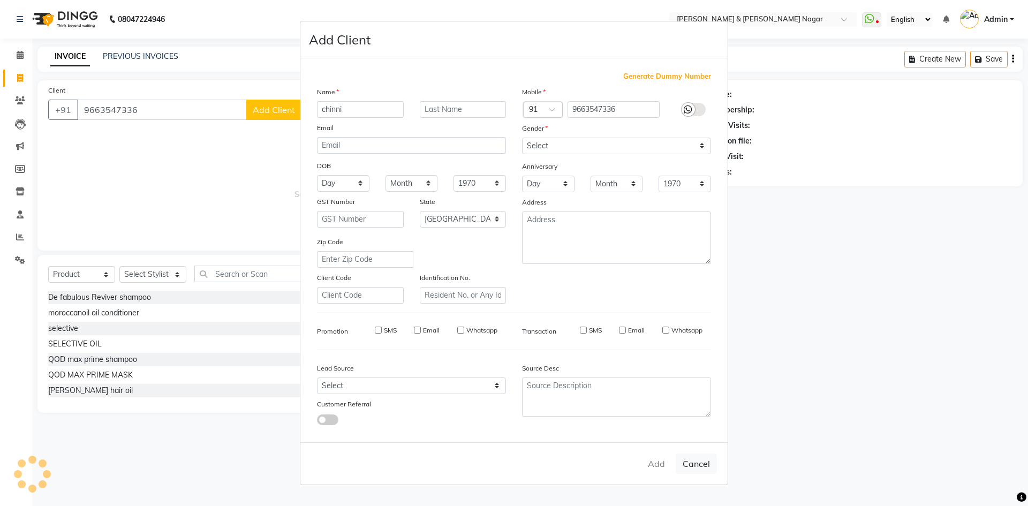
select select
checkbox input "false"
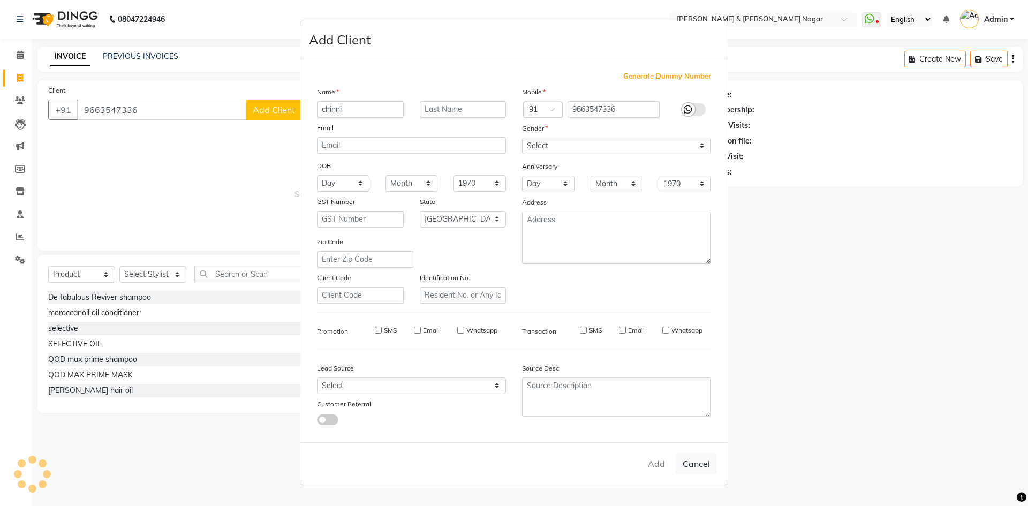
checkbox input "false"
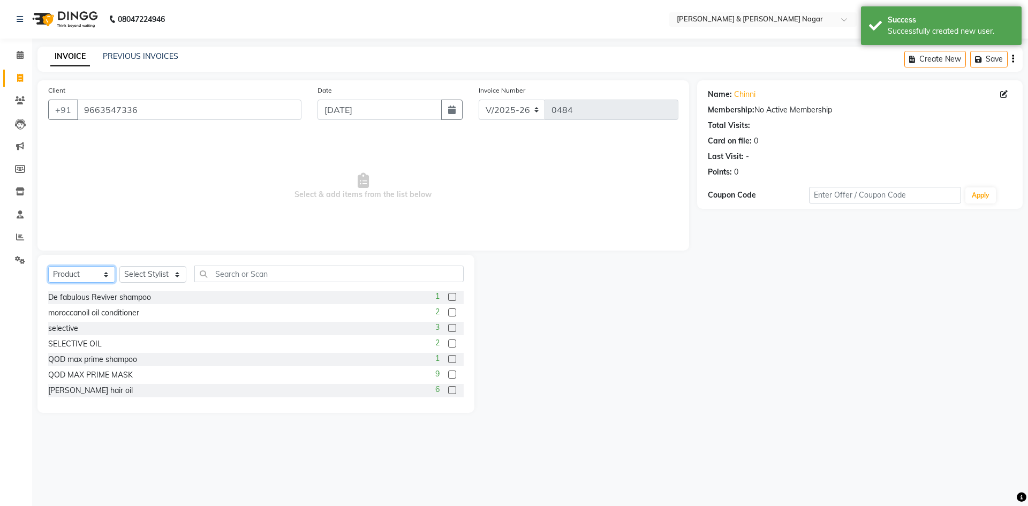
click at [106, 276] on select "Select Service Product Membership Package Voucher Prepaid Gift Card" at bounding box center [81, 274] width 67 height 17
select select "service"
click at [48, 266] on select "Select Service Product Membership Package Voucher Prepaid Gift Card" at bounding box center [81, 274] width 67 height 17
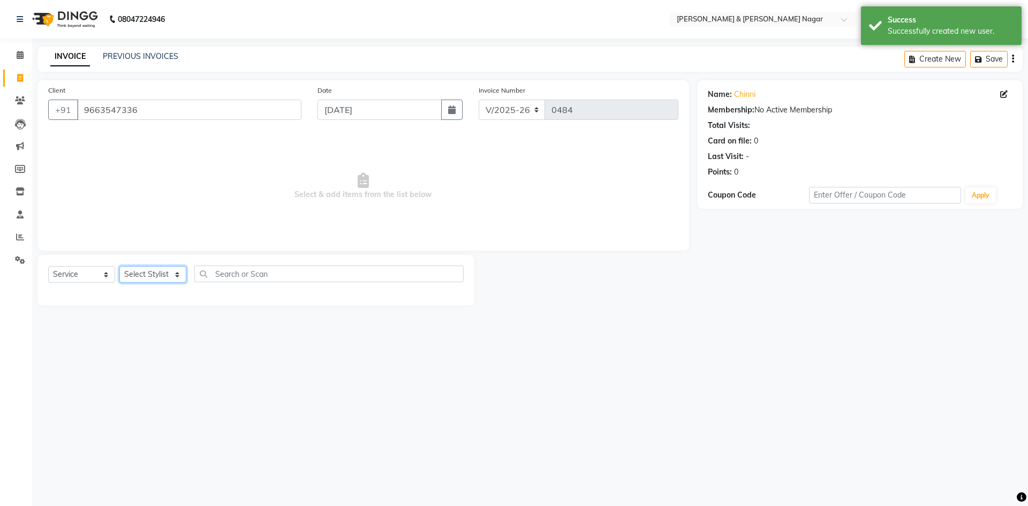
click at [179, 275] on select "Select Stylist ANIKASH [PERSON_NAME] Manager [PERSON_NAME] [PERSON_NAME]" at bounding box center [152, 274] width 67 height 17
select select "59860"
click at [119, 266] on select "Select Stylist ANIKASH [PERSON_NAME] Manager [PERSON_NAME] [PERSON_NAME]" at bounding box center [152, 274] width 67 height 17
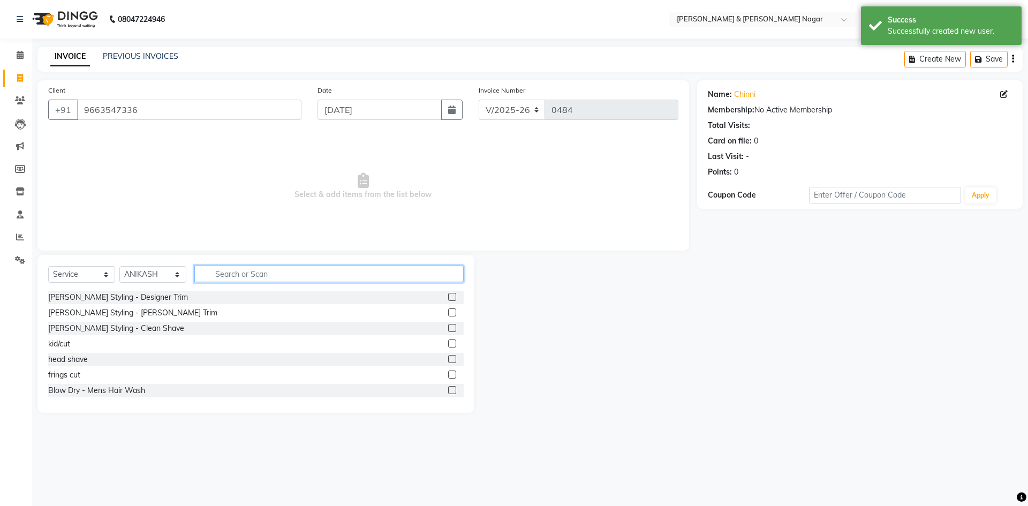
click at [289, 273] on input "text" at bounding box center [328, 274] width 269 height 17
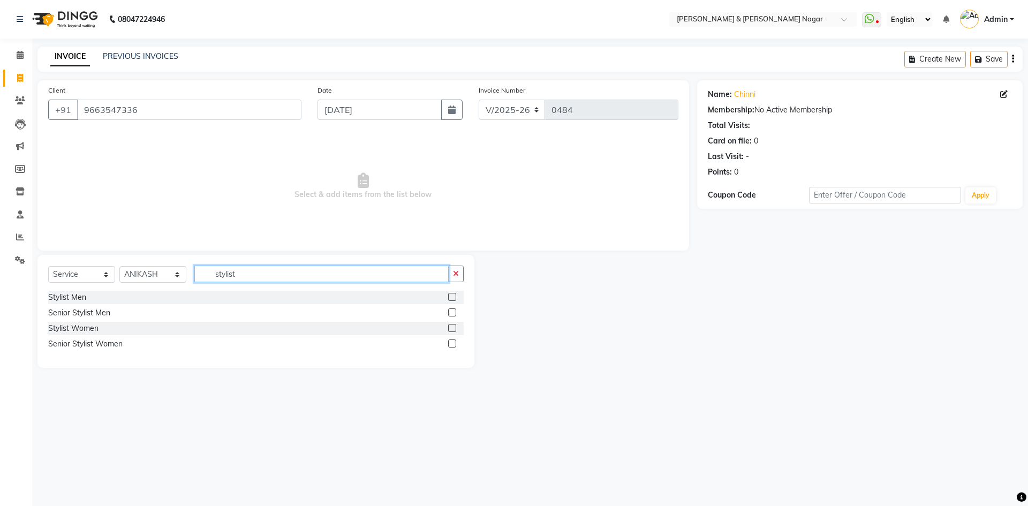
type input "stylist"
click at [452, 326] on label at bounding box center [452, 328] width 8 height 8
click at [452, 326] on input "checkbox" at bounding box center [451, 328] width 7 height 7
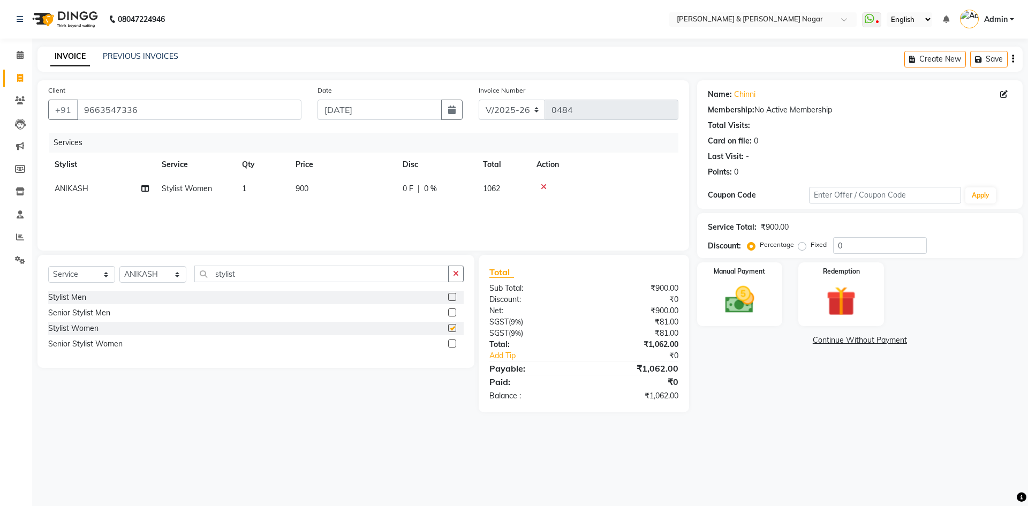
checkbox input "false"
click at [856, 244] on input "0" at bounding box center [880, 245] width 94 height 17
type input "1"
drag, startPoint x: 803, startPoint y: 246, endPoint x: 853, endPoint y: 249, distance: 49.9
click at [811, 246] on label "Fixed" at bounding box center [819, 245] width 16 height 10
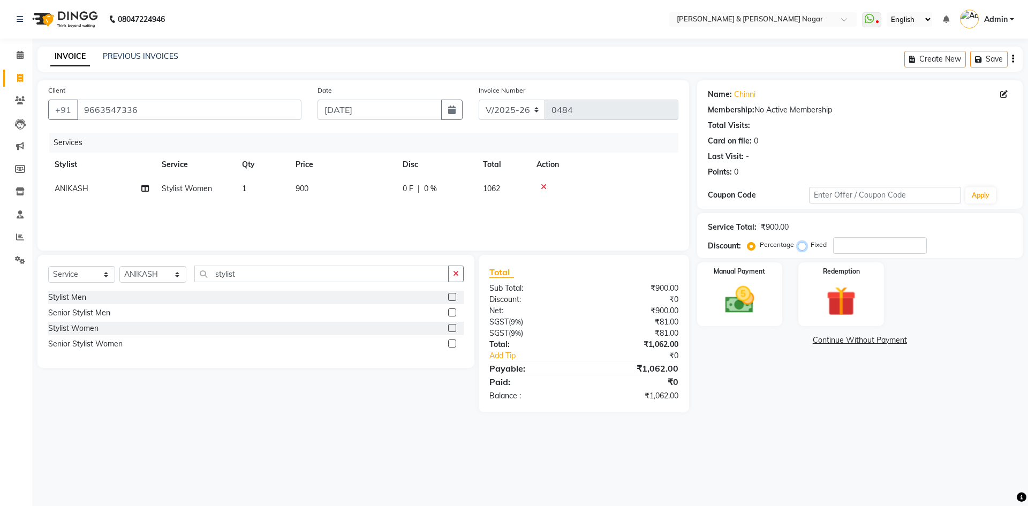
click at [804, 246] on input "Fixed" at bounding box center [804, 244] width 7 height 7
radio input "true"
click at [861, 249] on input "number" at bounding box center [880, 245] width 94 height 17
type input "356"
click at [742, 306] on img at bounding box center [740, 299] width 50 height 35
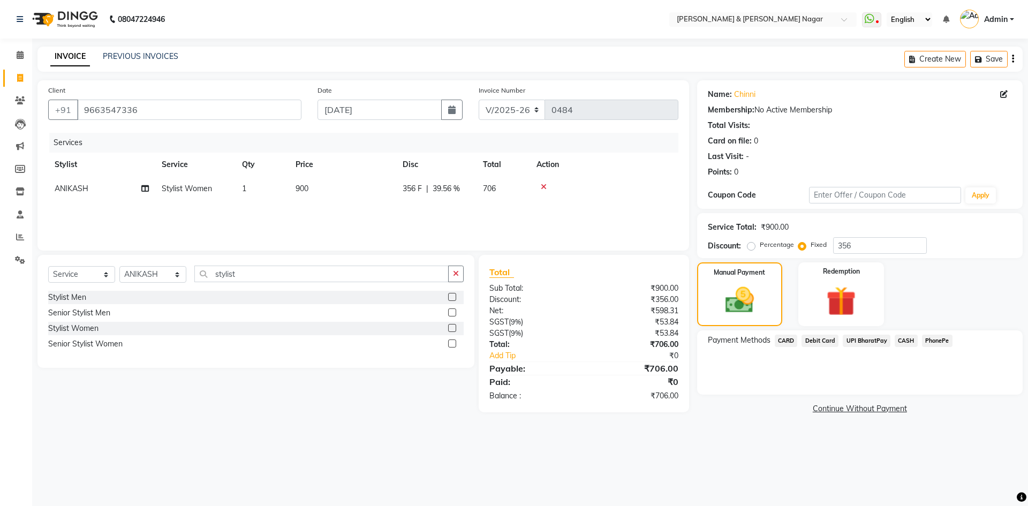
drag, startPoint x: 935, startPoint y: 340, endPoint x: 923, endPoint y: 350, distance: 15.2
click at [934, 340] on span "PhonePe" at bounding box center [937, 341] width 31 height 12
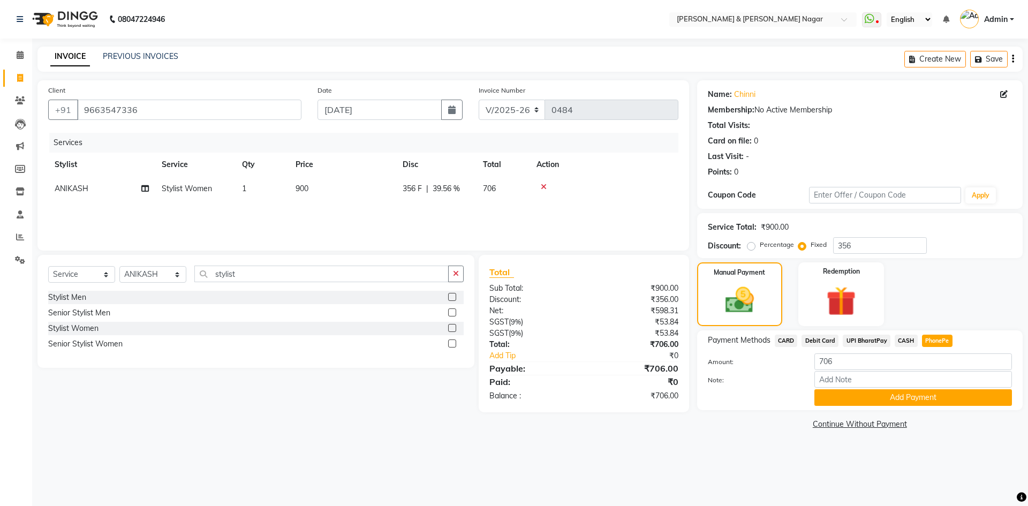
click at [898, 397] on button "Add Payment" at bounding box center [914, 397] width 198 height 17
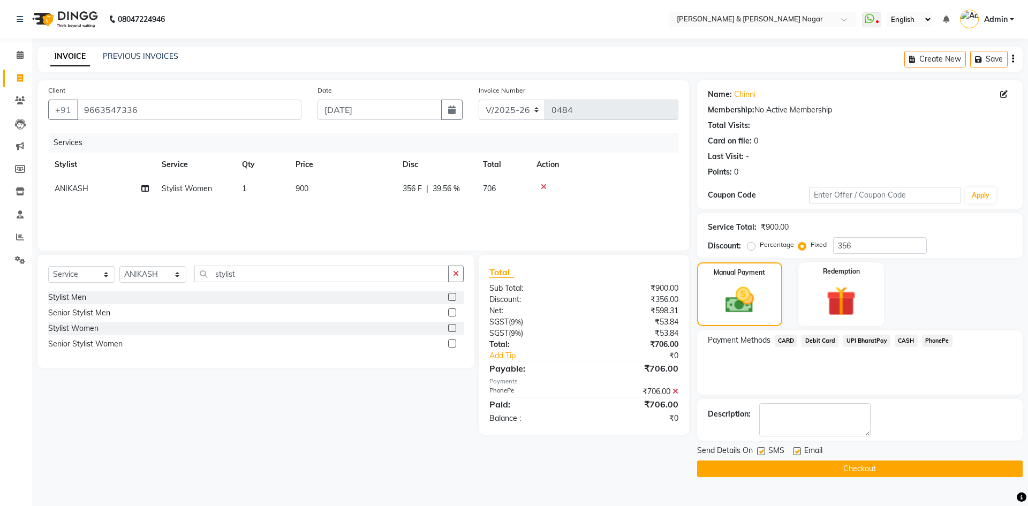
click at [877, 466] on button "Checkout" at bounding box center [860, 469] width 326 height 17
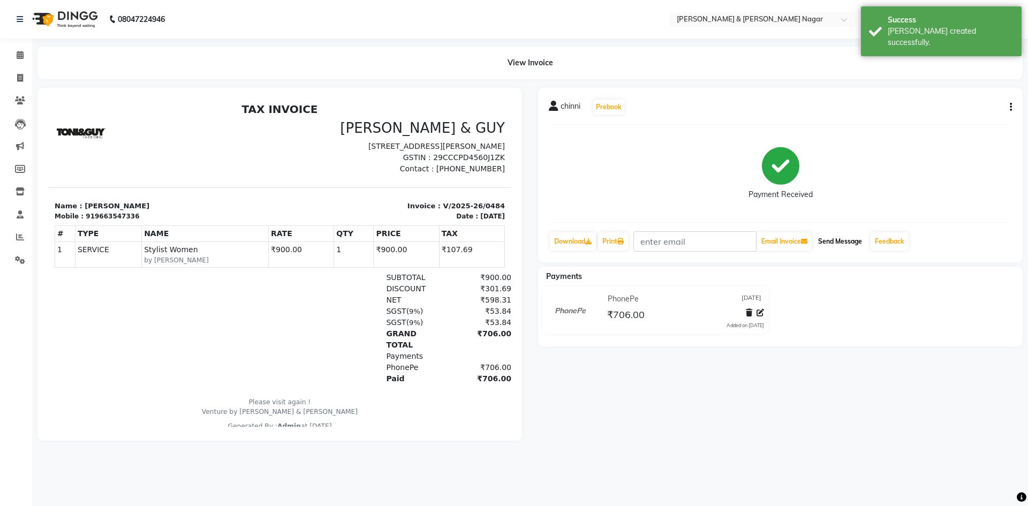
click at [839, 237] on button "Send Message" at bounding box center [840, 241] width 52 height 18
